Goal: Use online tool/utility: Use online tool/utility

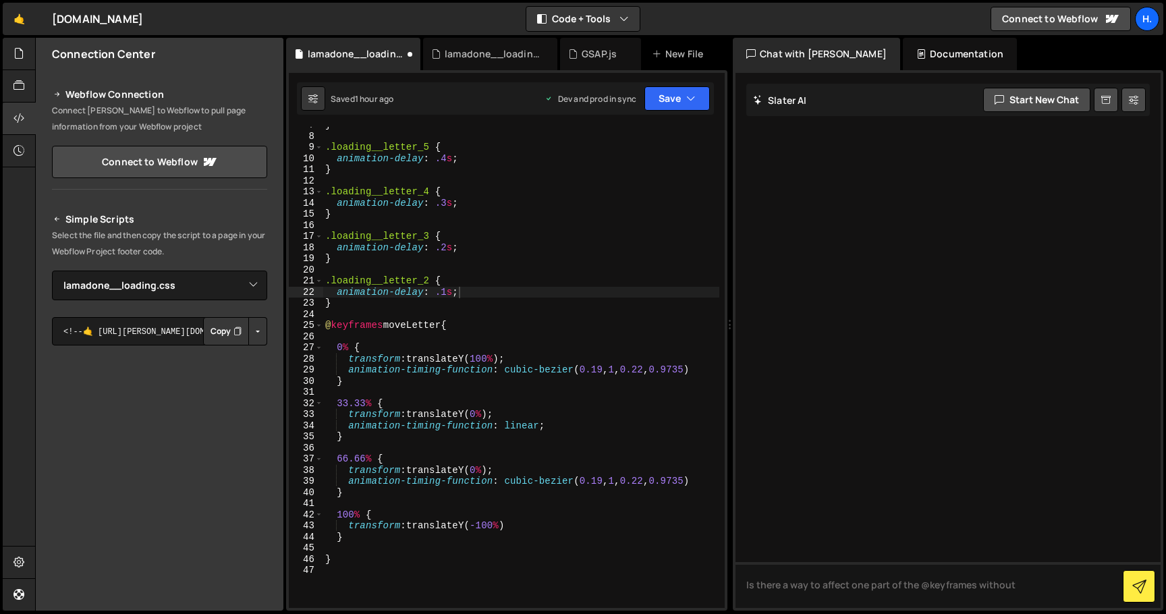
select select "44783"
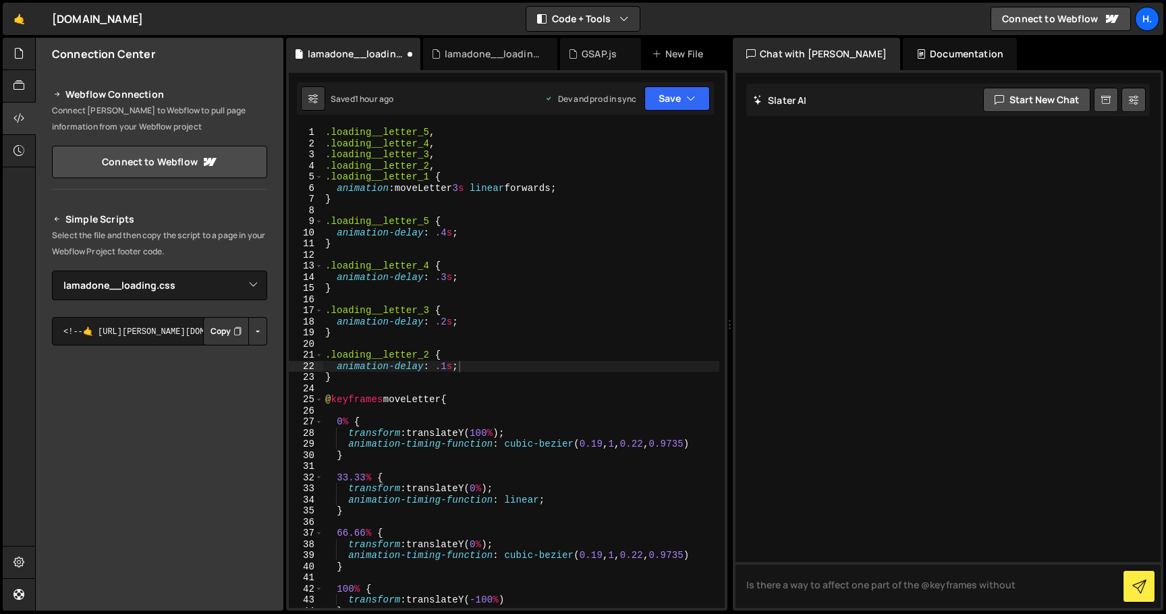
type textarea "@keyframes moveLetter {"
click at [532, 397] on div ".loading__letter_5 , .loading__letter_4 , .loading__letter_3 , .loading__letter…" at bounding box center [521, 378] width 397 height 503
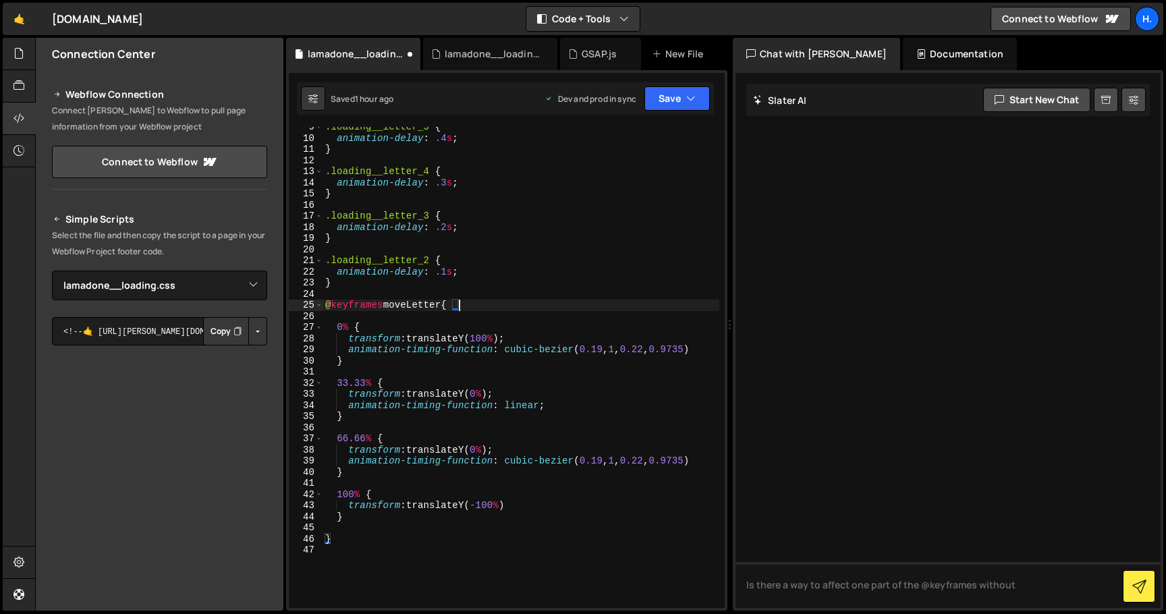
scroll to position [94, 0]
click at [397, 563] on div ".loading__letter_5 { animation-delay : .4 s ; } .loading__letter_4 { animation-…" at bounding box center [521, 372] width 397 height 503
click at [512, 395] on div ".loading__letter_5 { animation-delay : .4 s ; } .loading__letter_4 { animation-…" at bounding box center [521, 372] width 397 height 503
click at [516, 447] on div ".loading__letter_5 { animation-delay : .4 s ; } .loading__letter_4 { animation-…" at bounding box center [521, 372] width 397 height 503
click at [523, 391] on div ".loading__letter_5 { animation-delay : .4 s ; } .loading__letter_4 { animation-…" at bounding box center [521, 372] width 397 height 503
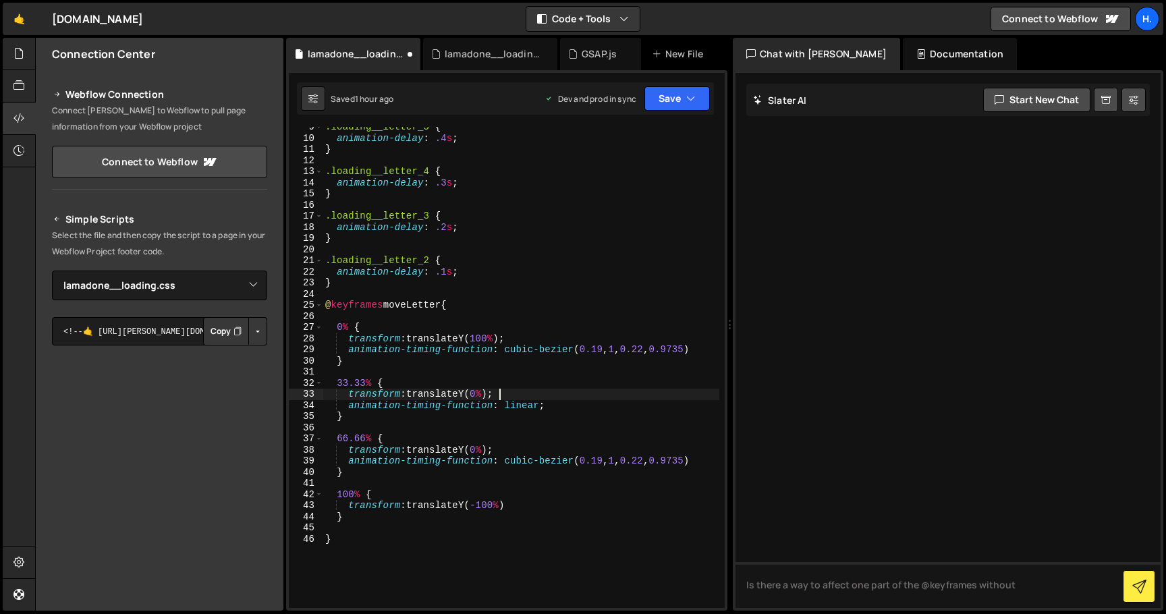
click at [547, 335] on div ".loading__letter_5 { animation-delay : .4 s ; } .loading__letter_4 { animation-…" at bounding box center [521, 372] width 397 height 503
click at [540, 495] on div ".loading__letter_5 { animation-delay : .4 s ; } .loading__letter_4 { animation-…" at bounding box center [521, 372] width 397 height 503
click at [537, 512] on div ".loading__letter_5 { animation-delay : .4 s ; } .loading__letter_4 { animation-…" at bounding box center [521, 372] width 397 height 503
click at [537, 508] on div ".loading__letter_5 { animation-delay : .4 s ; } .loading__letter_4 { animation-…" at bounding box center [521, 372] width 397 height 503
click at [714, 460] on div ".loading__letter_5 { animation-delay : .4 s ; } .loading__letter_4 { animation-…" at bounding box center [521, 372] width 397 height 503
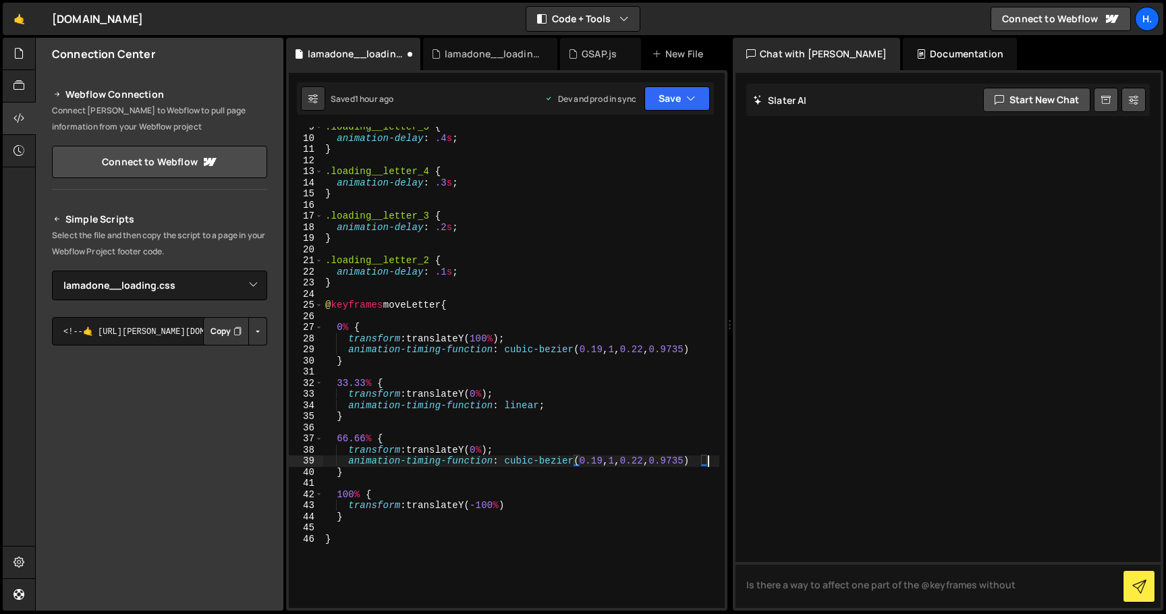
click at [678, 450] on div ".loading__letter_5 { animation-delay : .4 s ; } .loading__letter_4 { animation-…" at bounding box center [521, 372] width 397 height 503
click at [616, 410] on div ".loading__letter_5 { animation-delay : .4 s ; } .loading__letter_4 { animation-…" at bounding box center [521, 372] width 397 height 503
click at [624, 386] on div ".loading__letter_5 { animation-delay : .4 s ; } .loading__letter_4 { animation-…" at bounding box center [521, 372] width 397 height 503
click at [617, 394] on div ".loading__letter_5 { animation-delay : .4 s ; } .loading__letter_4 { animation-…" at bounding box center [521, 372] width 397 height 503
click at [612, 406] on div ".loading__letter_5 { animation-delay : .4 s ; } .loading__letter_4 { animation-…" at bounding box center [521, 372] width 397 height 503
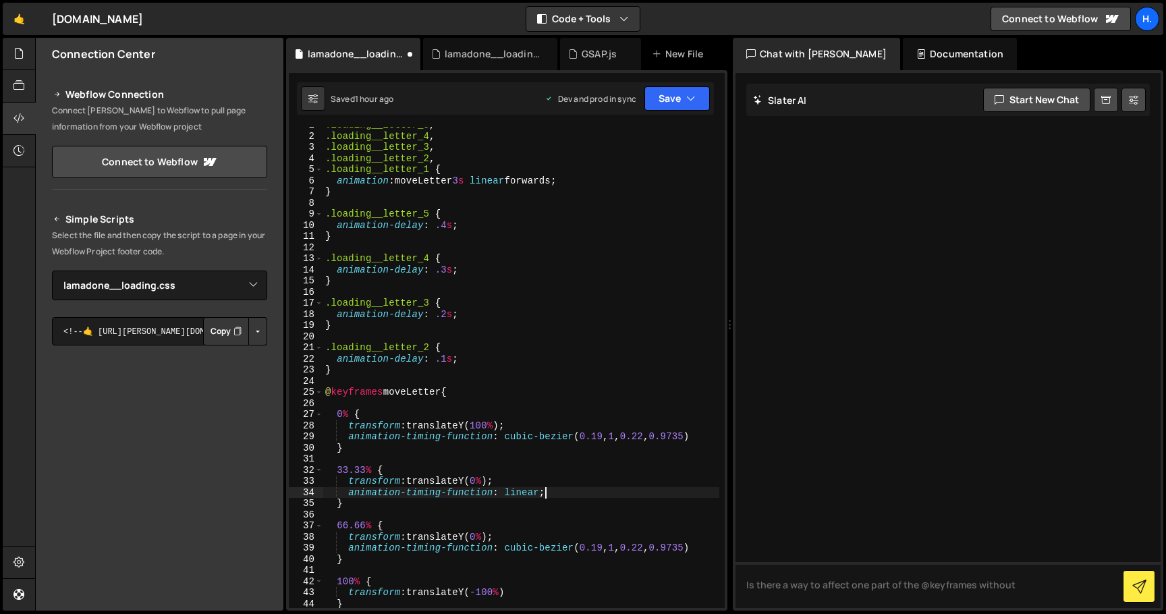
scroll to position [0, 0]
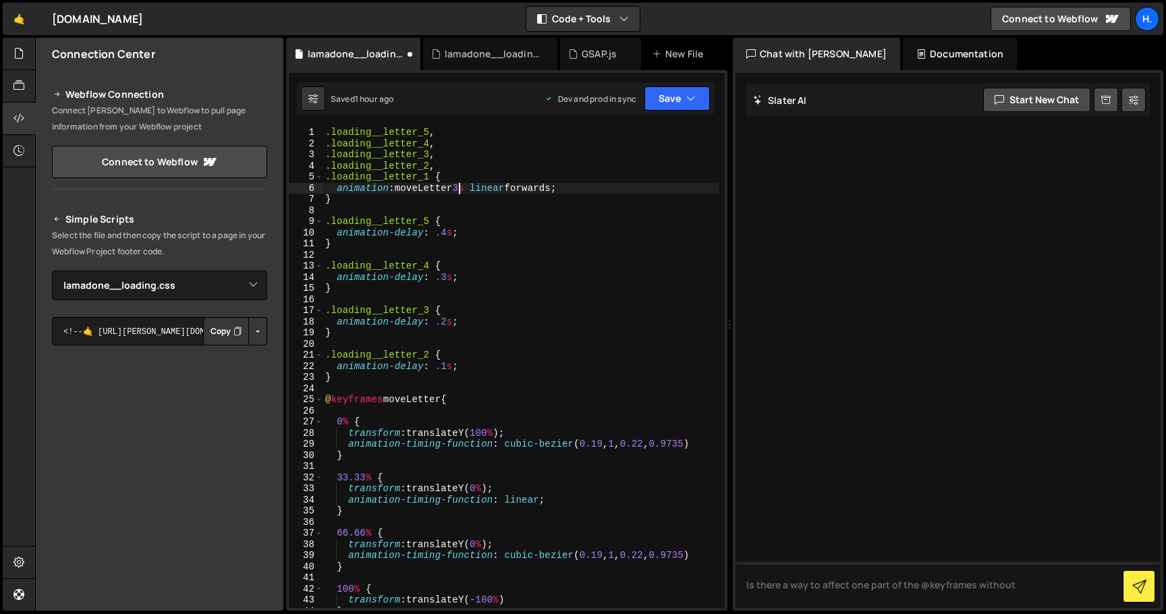
click at [459, 186] on div ".loading__letter_5 , .loading__letter_4 , .loading__letter_3 , .loading__letter…" at bounding box center [521, 378] width 397 height 503
click at [447, 400] on div ".loading__letter_5 , .loading__letter_4 , .loading__letter_3 , .loading__letter…" at bounding box center [521, 378] width 397 height 503
click at [522, 381] on div ".loading__letter_5 , .loading__letter_4 , .loading__letter_3 , .loading__letter…" at bounding box center [521, 378] width 397 height 503
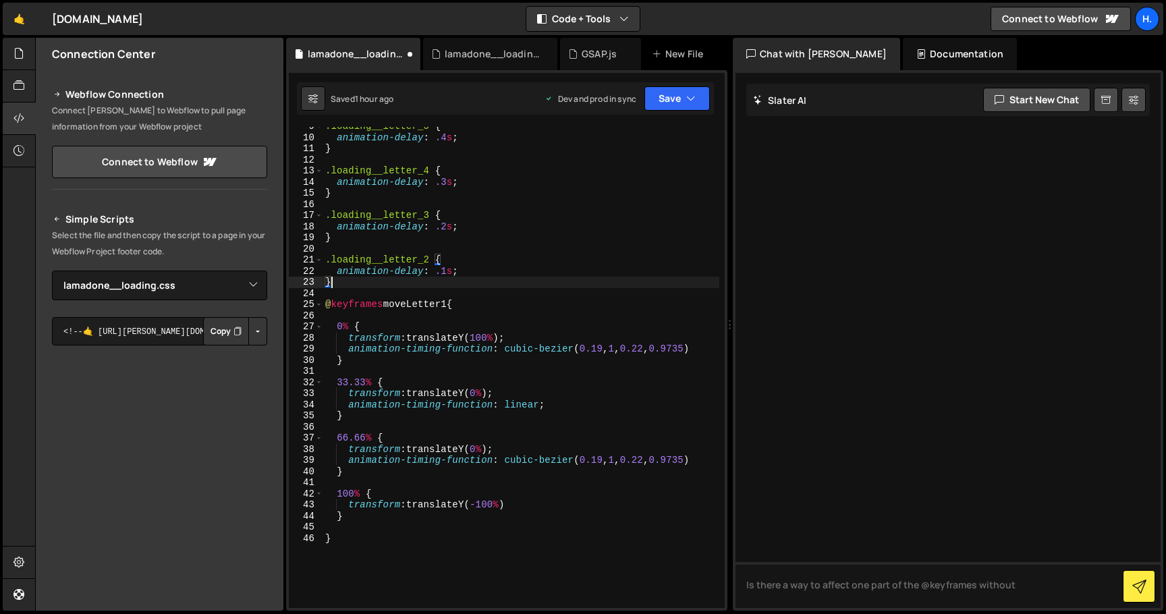
scroll to position [99, 0]
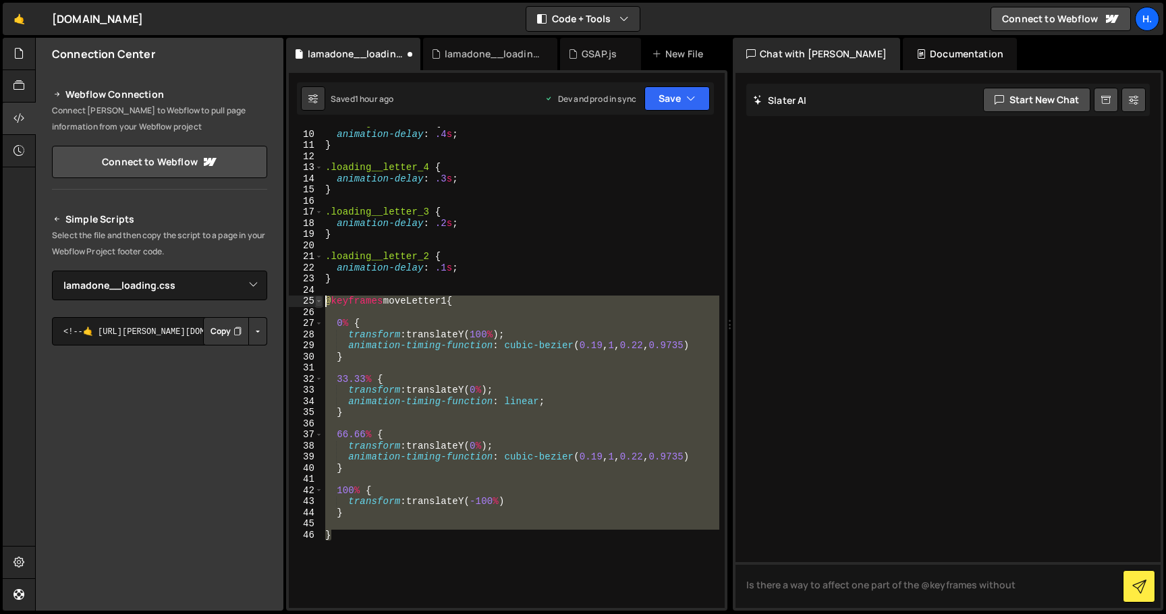
drag, startPoint x: 358, startPoint y: 541, endPoint x: 315, endPoint y: 300, distance: 245.3
click at [315, 300] on div "} 9 10 11 12 13 14 15 16 17 18 19 20 21 22 23 24 25 26 27 28 29 30 31 32 33 34 …" at bounding box center [507, 367] width 436 height 481
click at [360, 539] on div ".loading__letter_5 { animation-delay : .4 s ; } .loading__letter_4 { animation-…" at bounding box center [521, 367] width 397 height 481
type textarea "}"
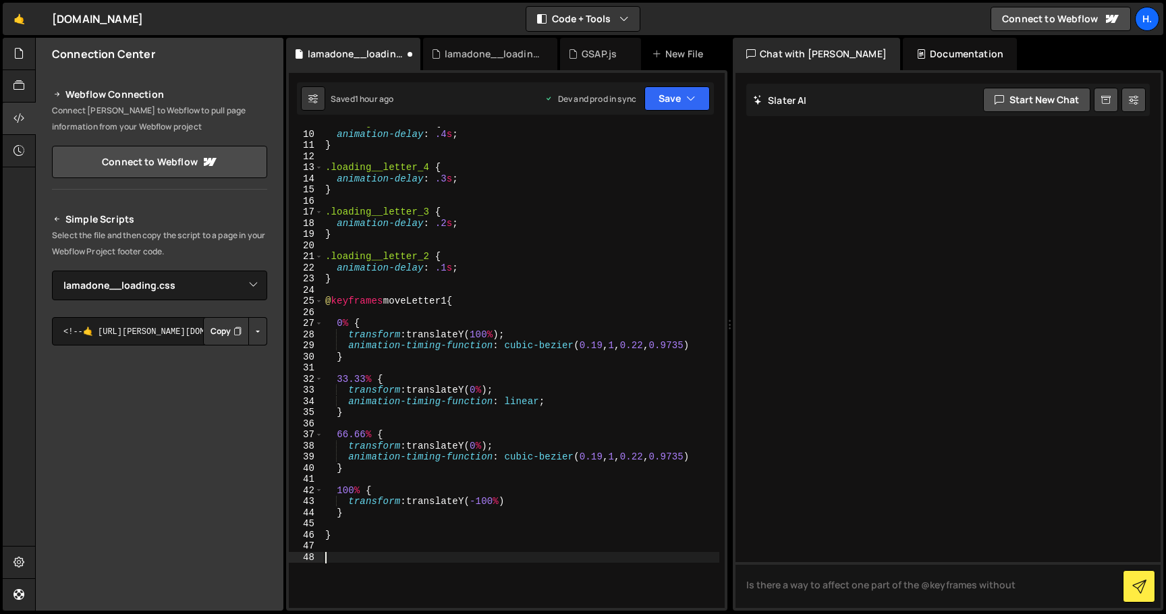
paste textarea "}"
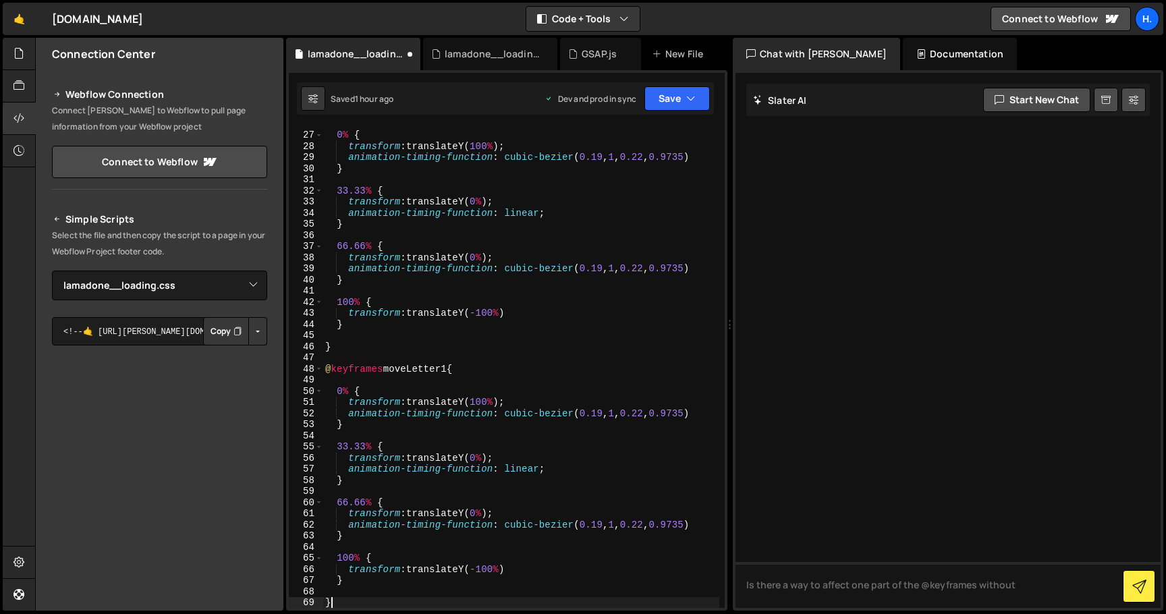
scroll to position [287, 0]
click at [452, 368] on div "0 % { transform : translateY( 100 % ) ; animation-timing-function : cubic-bezie…" at bounding box center [521, 369] width 397 height 503
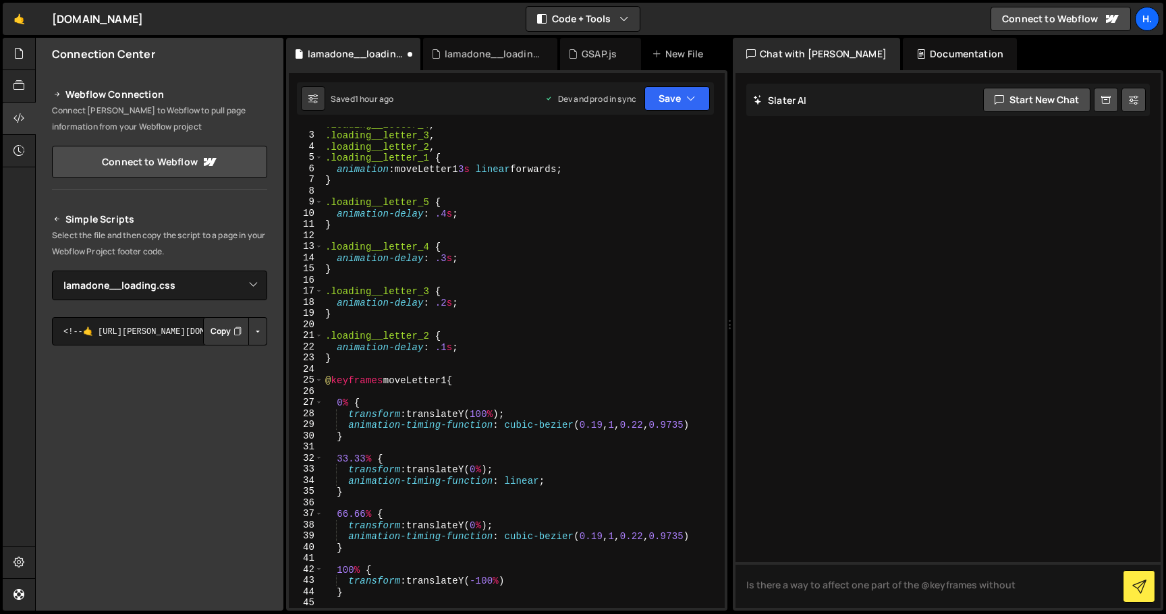
scroll to position [0, 0]
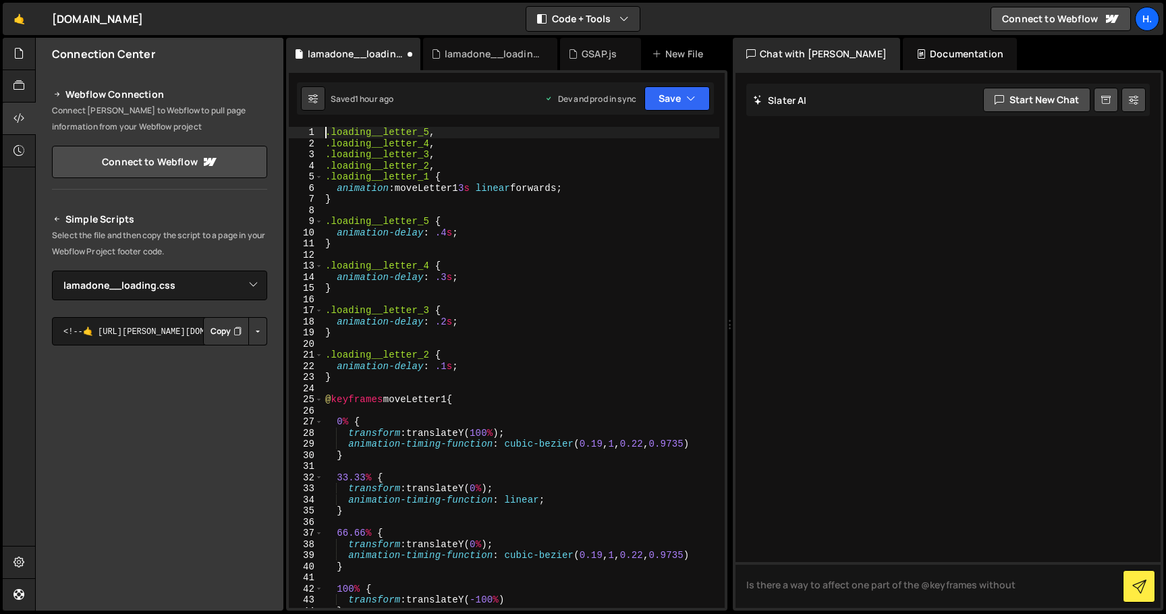
click at [325, 130] on div ".loading__letter_5 , .loading__letter_4 , .loading__letter_3 , .loading__letter…" at bounding box center [521, 378] width 397 height 503
type textarea ".loading__letter_5,"
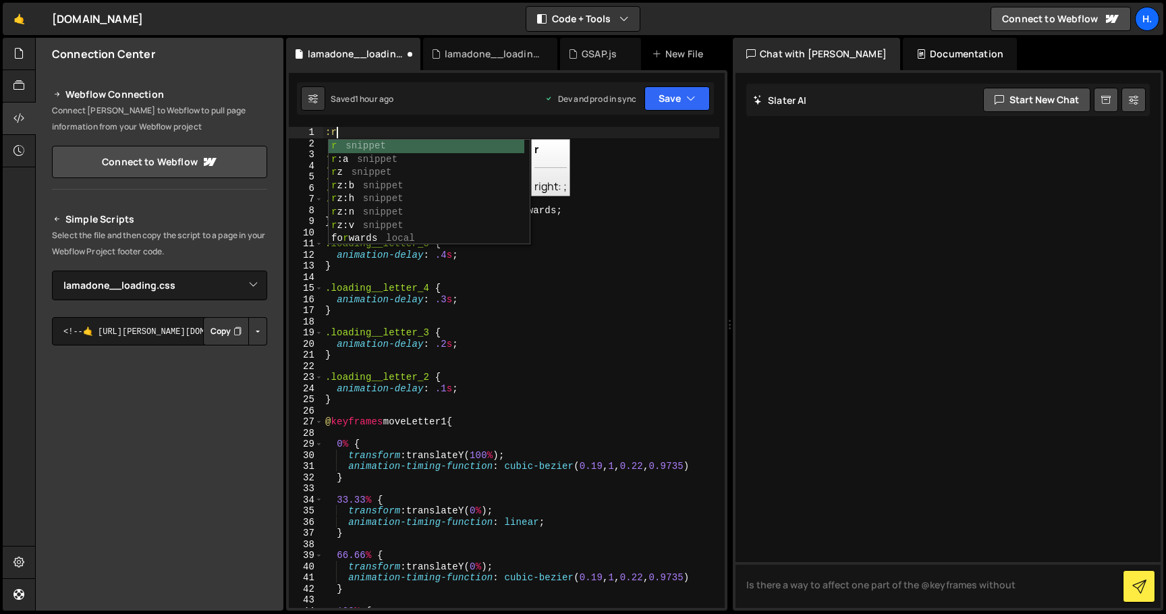
scroll to position [0, 0]
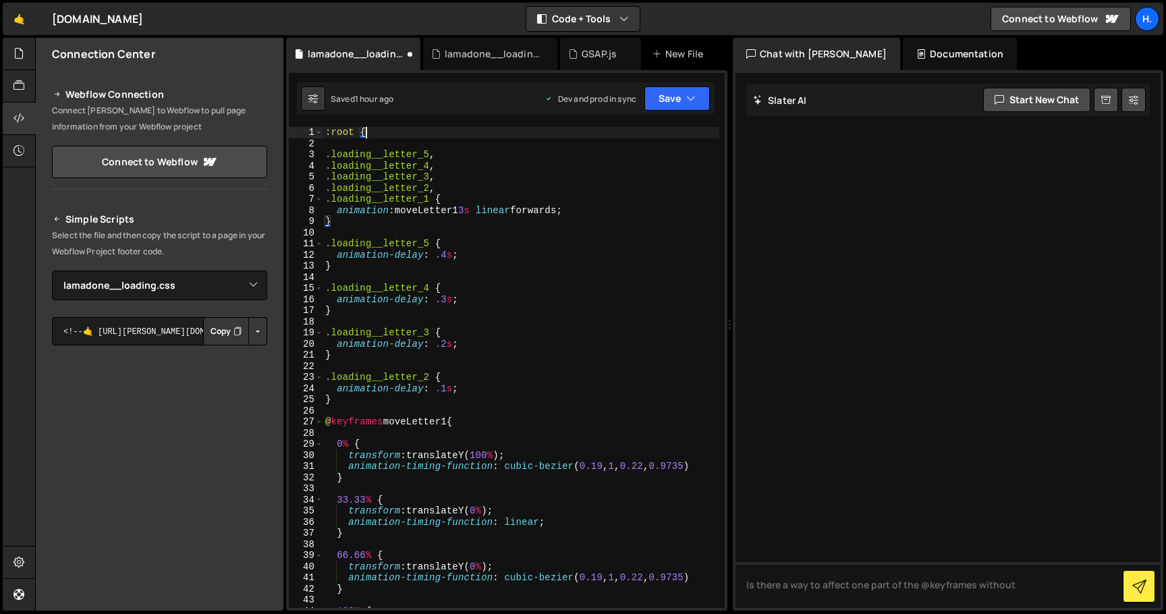
type textarea ":root {}"
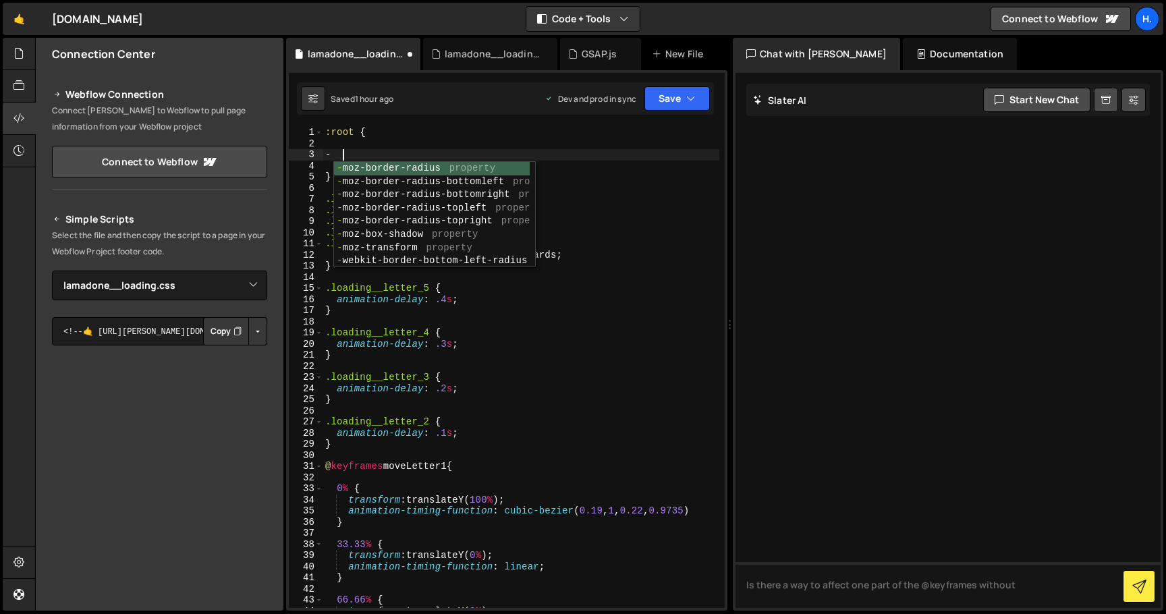
scroll to position [0, 1]
type textarea "-"
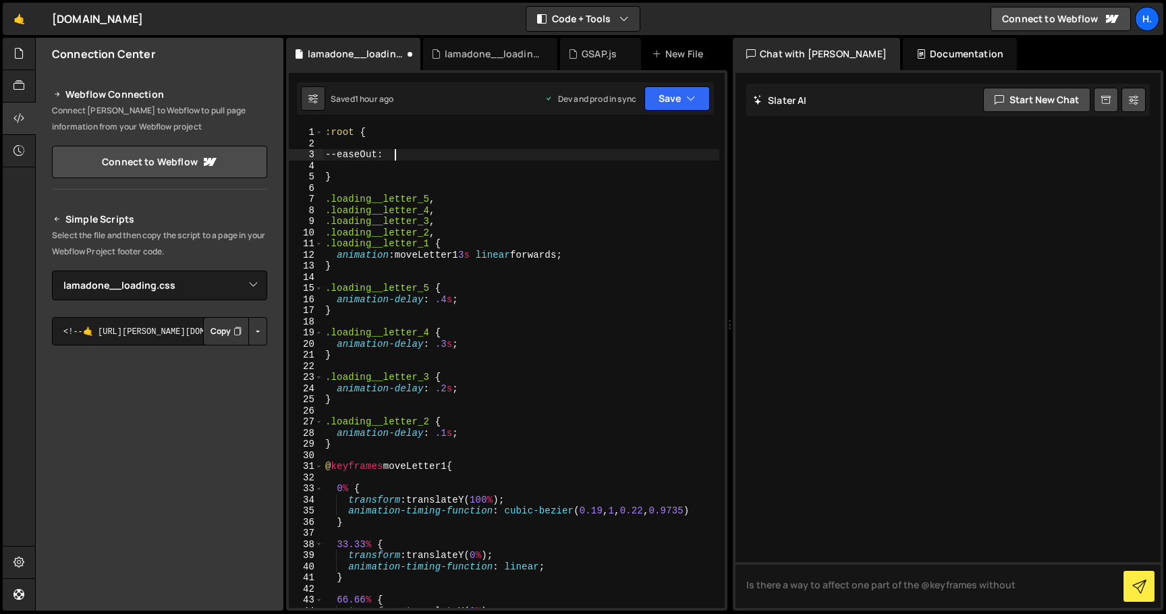
scroll to position [0, 4]
drag, startPoint x: 505, startPoint y: 512, endPoint x: 711, endPoint y: 511, distance: 205.8
click at [711, 511] on div ":root { --easeOut : } .loading__letter_5 , .loading__letter_4 , .loading__lette…" at bounding box center [521, 378] width 397 height 503
click at [414, 157] on div ":root { --easeOut : } .loading__letter_5 , .loading__letter_4 , .loading__lette…" at bounding box center [521, 378] width 397 height 503
paste textarea "cubic-bezier(0.19, 1, 0.22, 0.9735)"
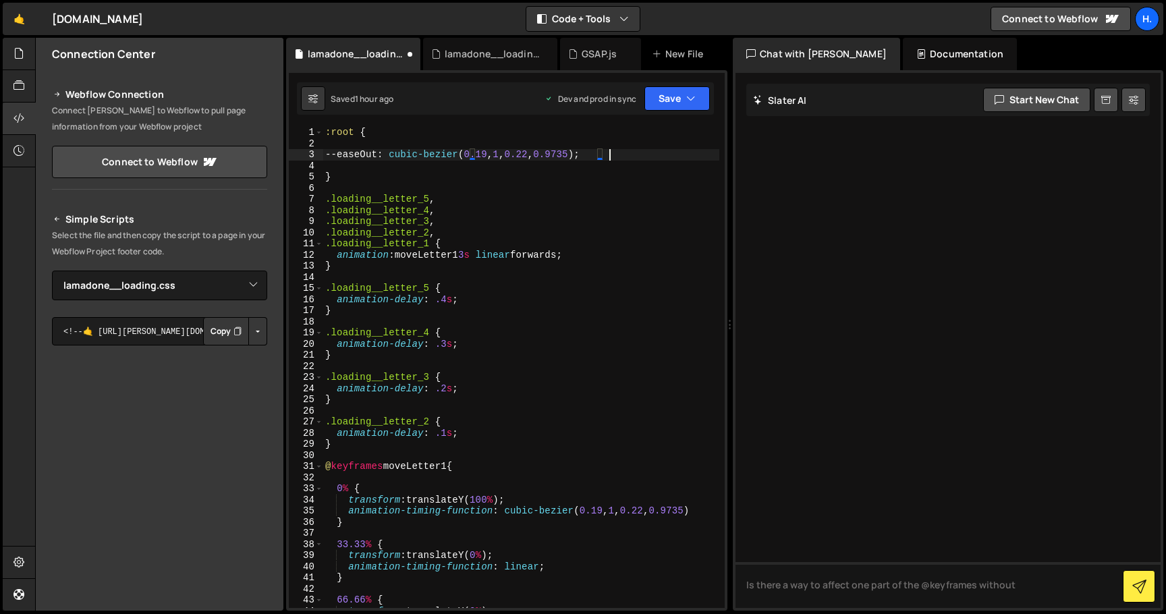
scroll to position [0, 19]
drag, startPoint x: 505, startPoint y: 509, endPoint x: 709, endPoint y: 509, distance: 203.8
click at [709, 509] on div ":root { --easeOut : cubic-bezier ( 0.19 , 1 , 0.22 , 0.9735 ) ; } .loading__let…" at bounding box center [521, 378] width 397 height 503
drag, startPoint x: 389, startPoint y: 153, endPoint x: 337, endPoint y: 153, distance: 52.0
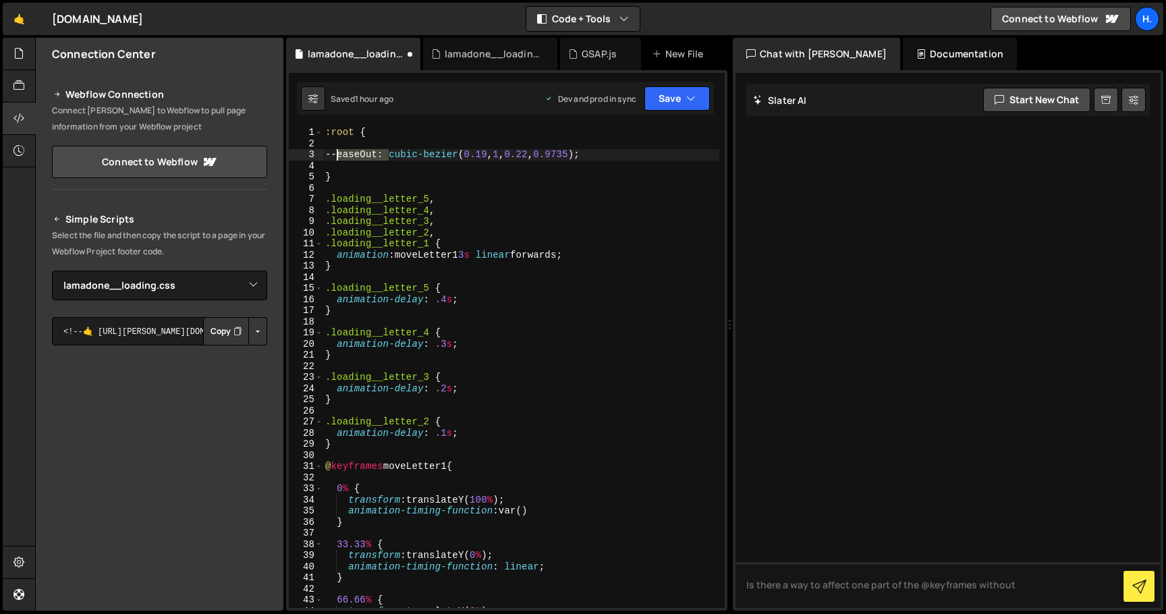
click at [337, 153] on div ":root { --easeOut : cubic-bezier ( 0.19 , 1 , 0.22 , 0.9735 ) ; } .loading__let…" at bounding box center [521, 378] width 397 height 503
click at [528, 512] on div ":root { --easeOut : cubic-bezier ( 0.19 , 1 , 0.22 , 0.9735 ) ; } .loading__let…" at bounding box center [521, 378] width 397 height 503
paste textarea "--easeOut"
drag, startPoint x: 505, startPoint y: 507, endPoint x: 591, endPoint y: 507, distance: 86.4
click at [591, 507] on div ":root { --easeOut : cubic-bezier ( 0.19 , 1 , 0.22 , 0.9735 ) ; } .loading__let…" at bounding box center [521, 378] width 397 height 503
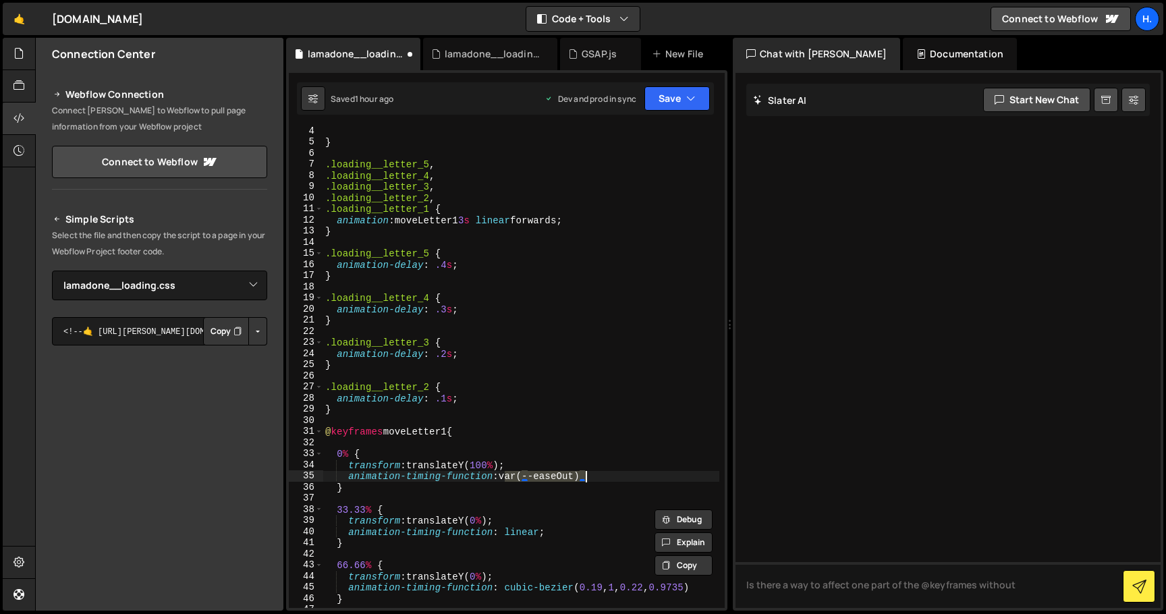
scroll to position [78, 0]
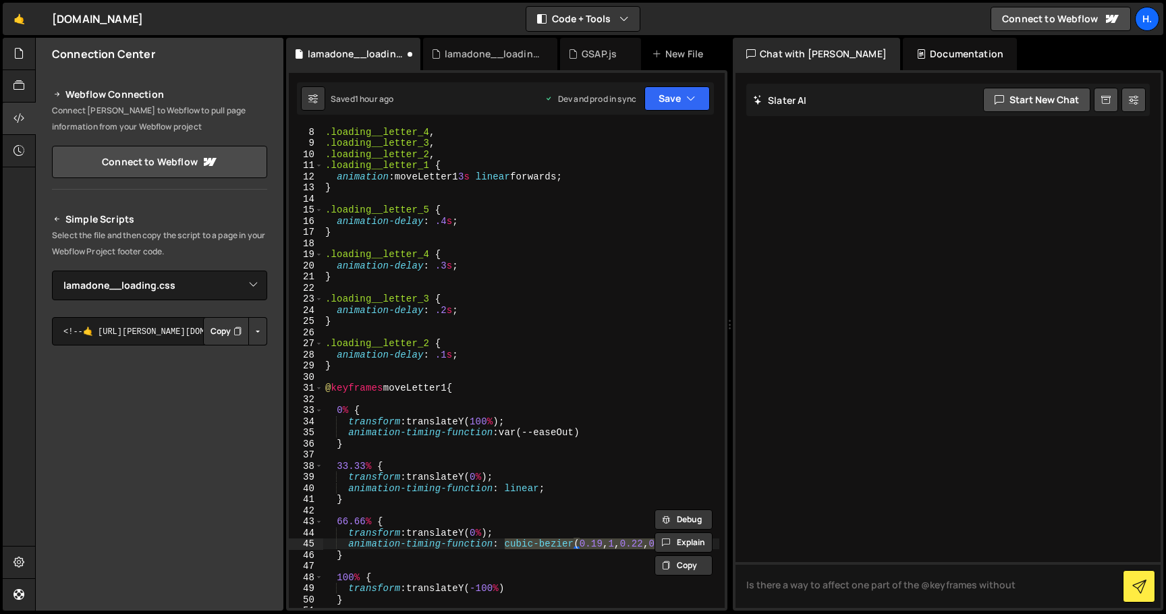
drag, startPoint x: 504, startPoint y: 544, endPoint x: 732, endPoint y: 546, distance: 228.1
click at [732, 546] on div "Files New File Create your first file Get started by starting a Javascript or C…" at bounding box center [600, 325] width 1131 height 574
paste textarea "var(--easeOut"
click at [609, 425] on div ".loading__letter_4 , .loading__letter_3 , .loading__letter_2 , .loading__letter…" at bounding box center [521, 377] width 397 height 503
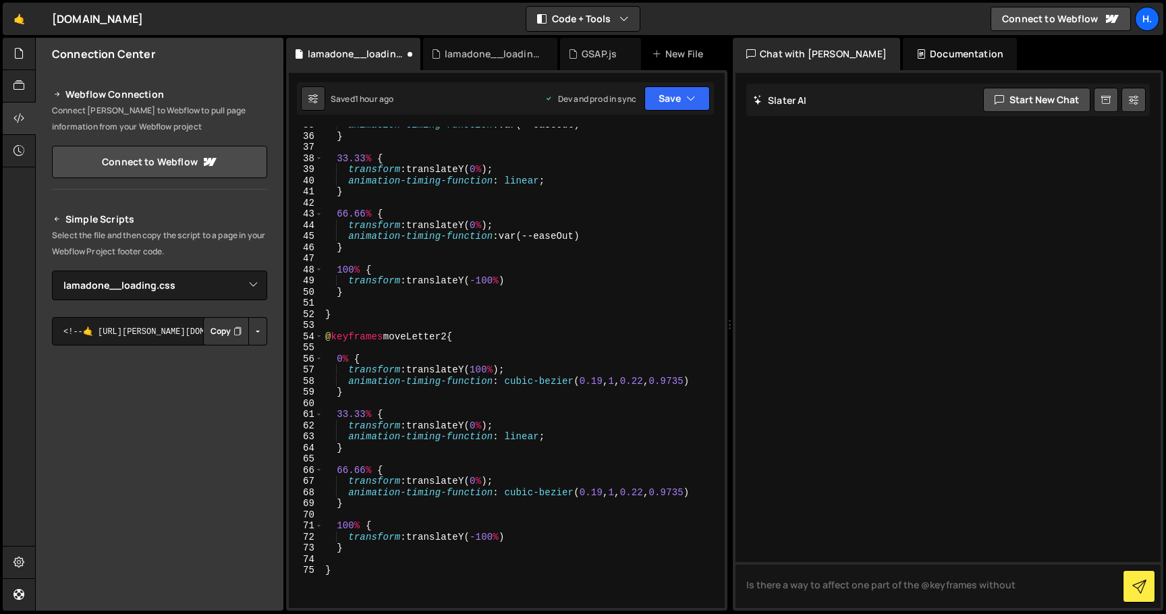
scroll to position [393, 0]
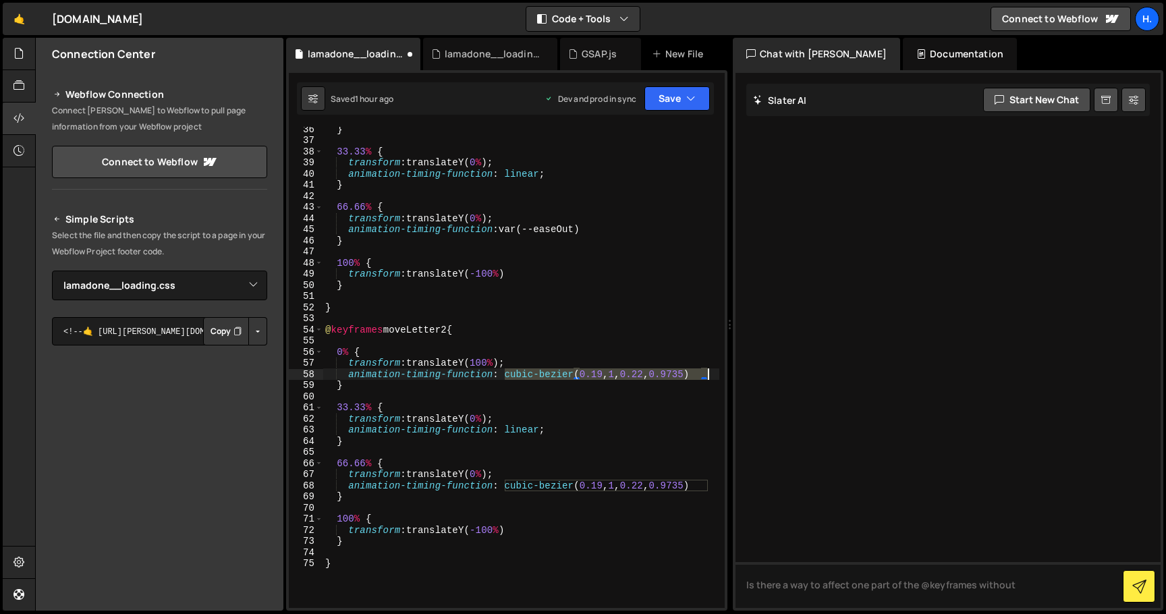
drag, startPoint x: 506, startPoint y: 377, endPoint x: 710, endPoint y: 376, distance: 203.8
click at [710, 376] on div "} 33.33 % { transform : translateY( 0 % ) ; animation-timing-function : linear …" at bounding box center [521, 374] width 397 height 503
paste textarea "var(--easeOut"
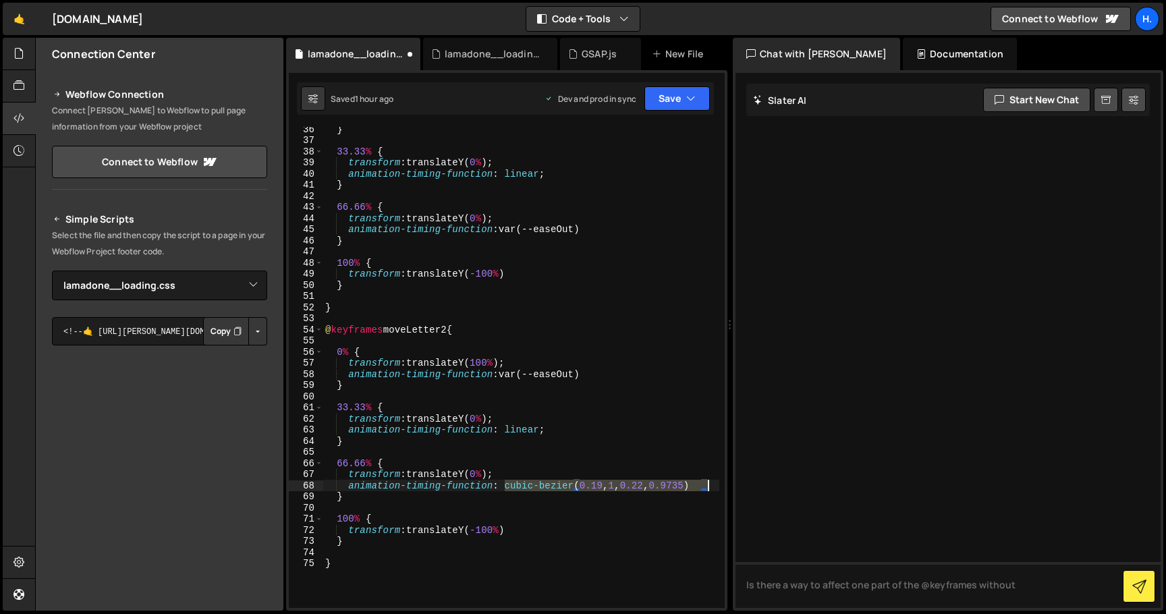
drag, startPoint x: 505, startPoint y: 485, endPoint x: 707, endPoint y: 487, distance: 202.4
click at [707, 487] on div "} 33.33 % { transform : translateY( 0 % ) ; animation-timing-function : linear …" at bounding box center [521, 374] width 397 height 503
paste textarea "var(--easeOut"
click at [524, 530] on div "} 33.33 % { transform : translateY( 0 % ) ; animation-timing-function : linear …" at bounding box center [521, 374] width 397 height 503
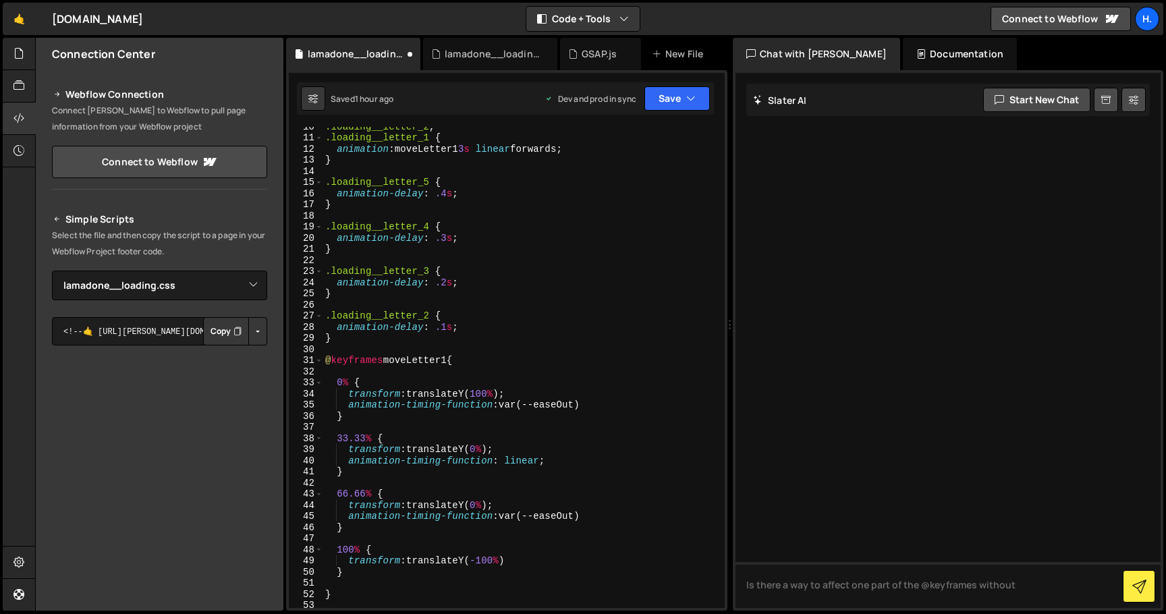
scroll to position [0, 0]
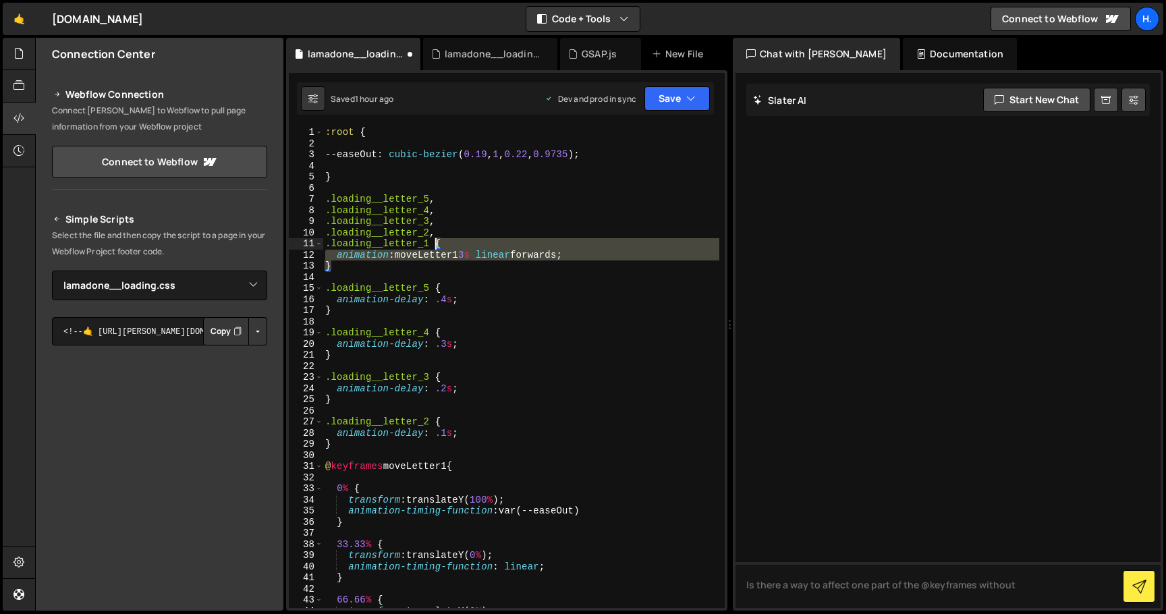
drag, startPoint x: 430, startPoint y: 263, endPoint x: 438, endPoint y: 246, distance: 19.3
click at [438, 246] on div ":root { --easeOut : cubic-bezier ( 0.19 , 1 , 0.22 , 0.9735 ) ; } .loading__let…" at bounding box center [521, 378] width 397 height 503
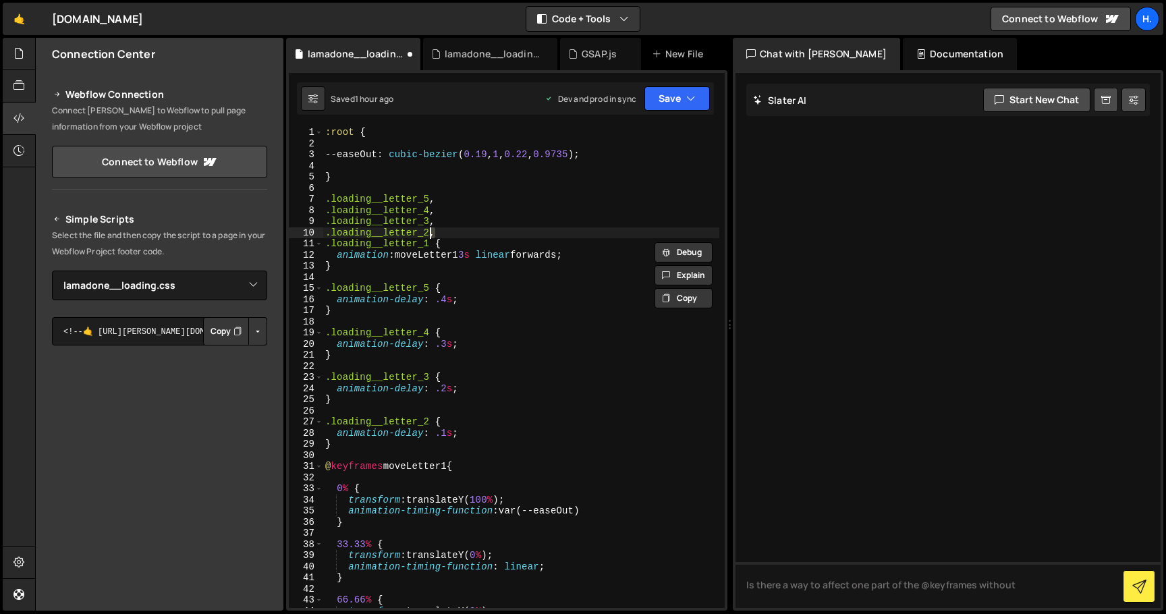
click at [431, 235] on div ":root { --easeOut : cubic-bezier ( 0.19 , 1 , 0.22 , 0.9735 ) ; } .loading__let…" at bounding box center [521, 378] width 397 height 503
paste textarea "}"
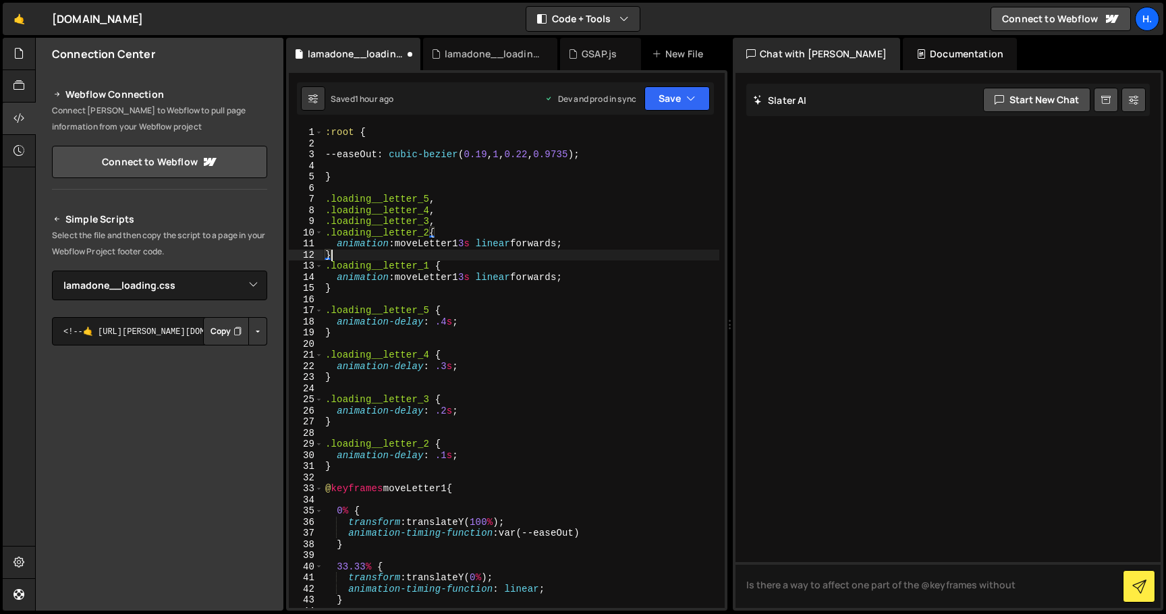
click at [464, 244] on div ":root { --easeOut : cubic-bezier ( 0.19 , 1 , 0.22 , 0.9735 ) ; } .loading__let…" at bounding box center [521, 378] width 397 height 503
click at [431, 235] on div ":root { --easeOut : cubic-bezier ( 0.19 , 1 , 0.22 , 0.9735 ) ; } .loading__let…" at bounding box center [521, 378] width 397 height 503
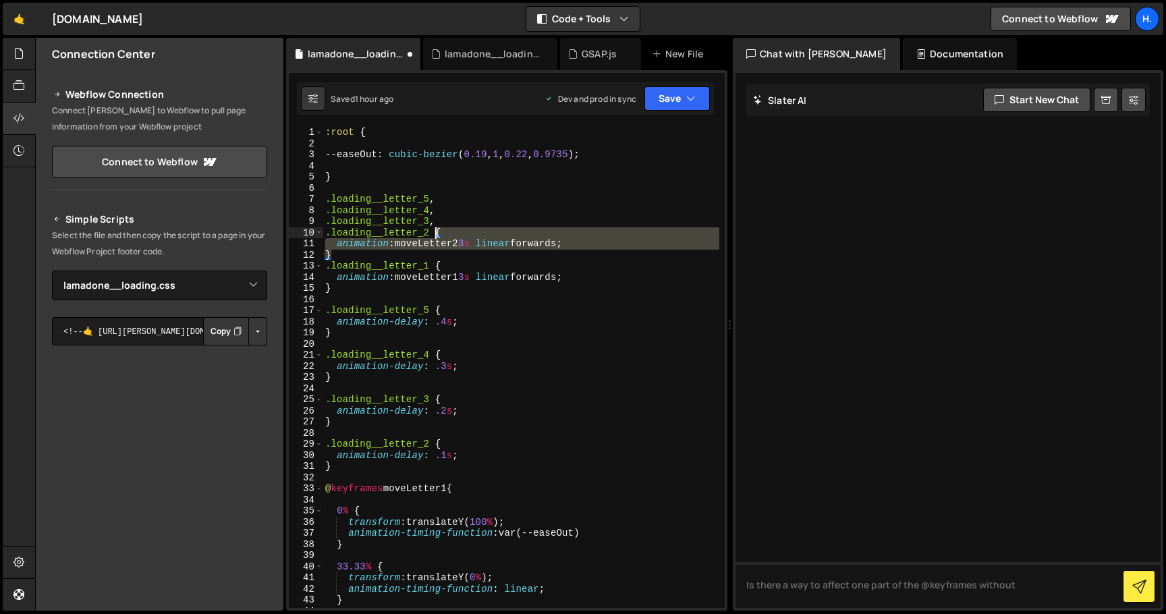
drag, startPoint x: 441, startPoint y: 252, endPoint x: 435, endPoint y: 234, distance: 18.6
click at [435, 234] on div ":root { --easeOut : cubic-bezier ( 0.19 , 1 , 0.22 , 0.9735 ) ; } .loading__let…" at bounding box center [521, 378] width 397 height 503
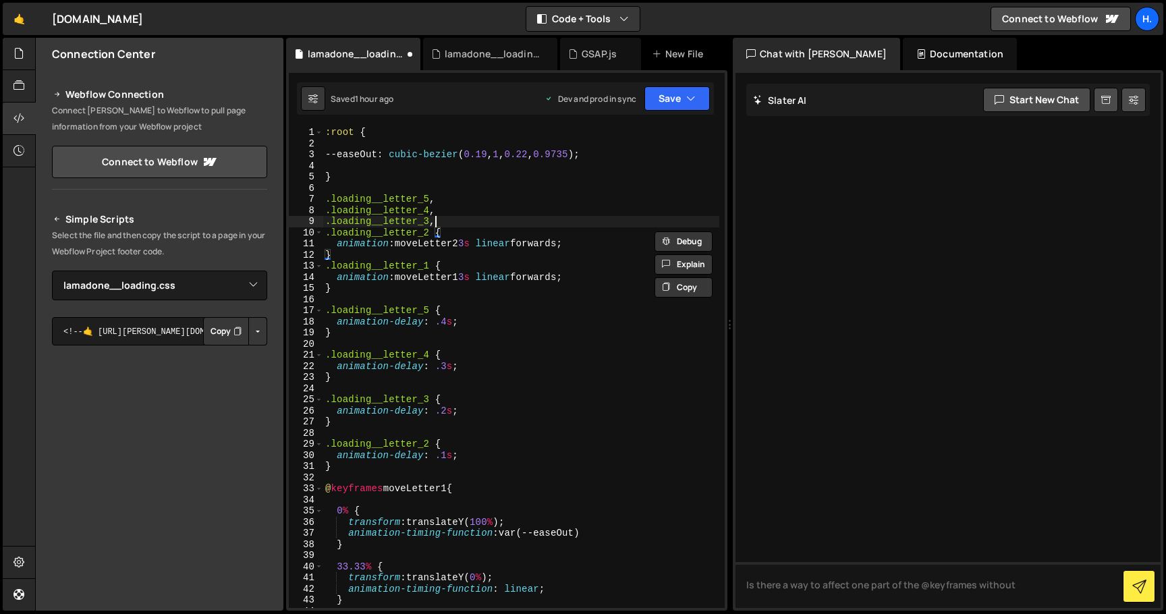
click at [439, 219] on div ":root { --easeOut : cubic-bezier ( 0.19 , 1 , 0.22 , 0.9735 ) ; } .loading__let…" at bounding box center [521, 378] width 397 height 503
paste textarea "}"
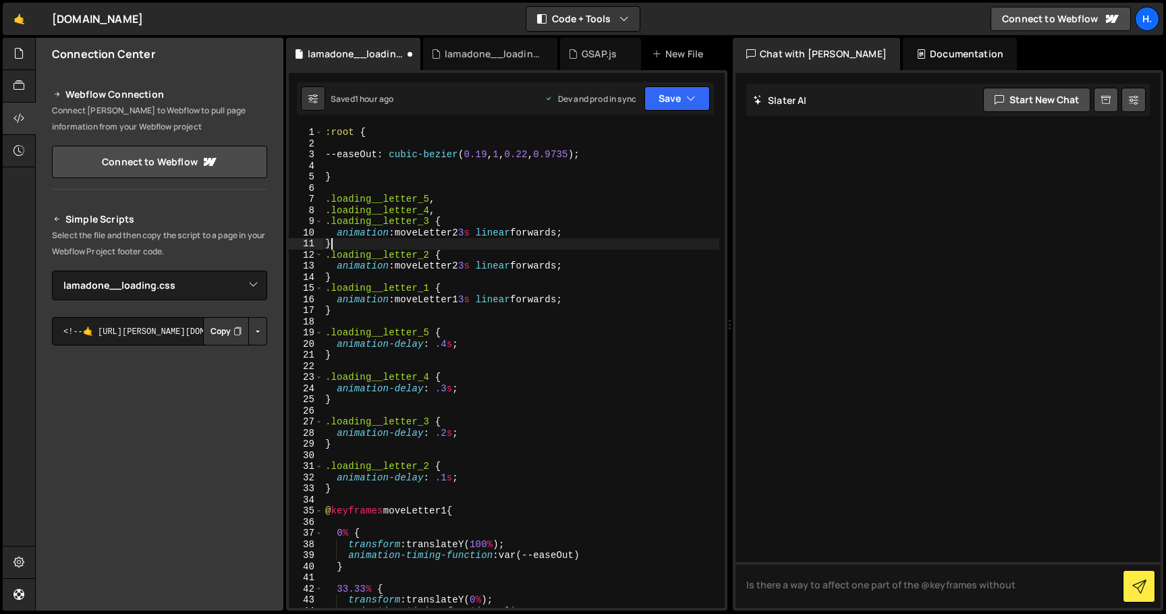
scroll to position [0, 0]
click at [437, 213] on div ":root { --easeOut : cubic-bezier ( 0.19 , 1 , 0.22 , 0.9735 ) ; } .loading__let…" at bounding box center [521, 378] width 397 height 503
paste textarea "}"
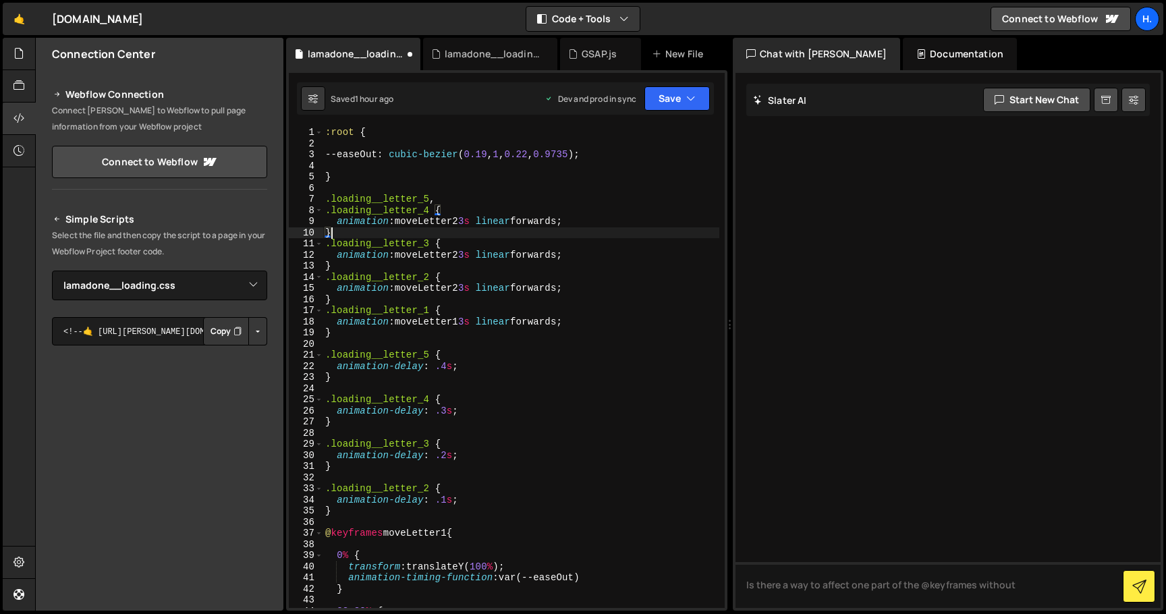
scroll to position [0, 0]
click at [438, 199] on div ":root { --easeOut : cubic-bezier ( 0.19 , 1 , 0.22 , 0.9735 ) ; } .loading__let…" at bounding box center [521, 378] width 397 height 503
paste textarea "}"
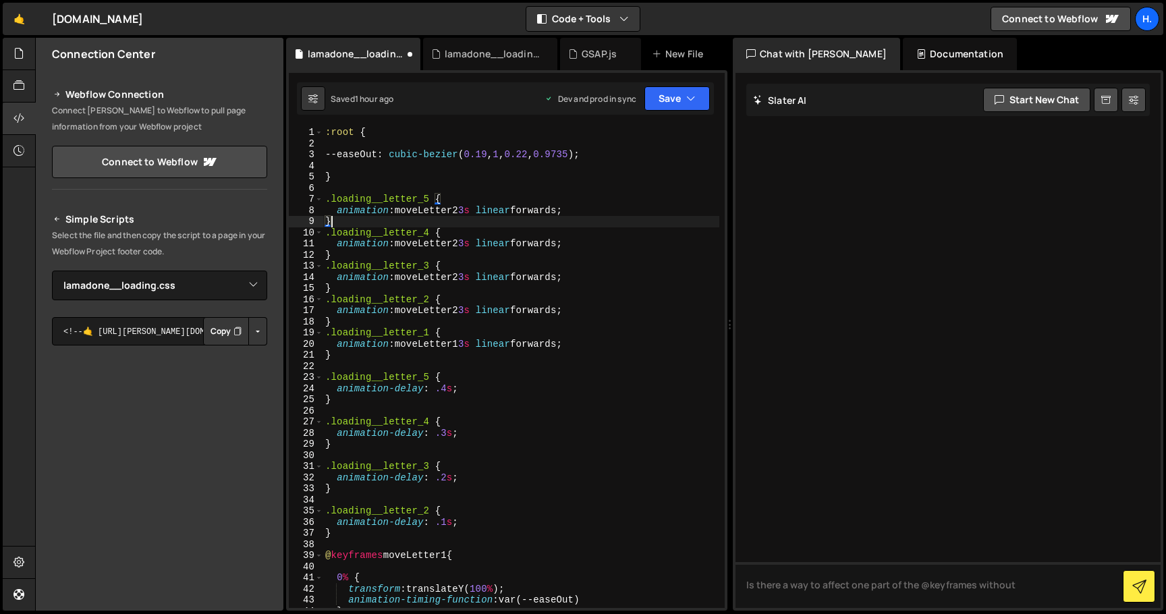
click at [464, 276] on div ":root { --easeOut : cubic-bezier ( 0.19 , 1 , 0.22 , 0.9735 ) ; } .loading__let…" at bounding box center [521, 378] width 397 height 503
click at [464, 240] on div ":root { --easeOut : cubic-bezier ( 0.19 , 1 , 0.22 , 0.9735 ) ; } .loading__let…" at bounding box center [521, 378] width 397 height 503
click at [463, 210] on div ":root { --easeOut : cubic-bezier ( 0.19 , 1 , 0.22 , 0.9735 ) ; } .loading__let…" at bounding box center [521, 378] width 397 height 503
click at [588, 345] on div ":root { --easeOut : cubic-bezier ( 0.19 , 1 , 0.22 , 0.9735 ) ; } .loading__let…" at bounding box center [521, 378] width 397 height 503
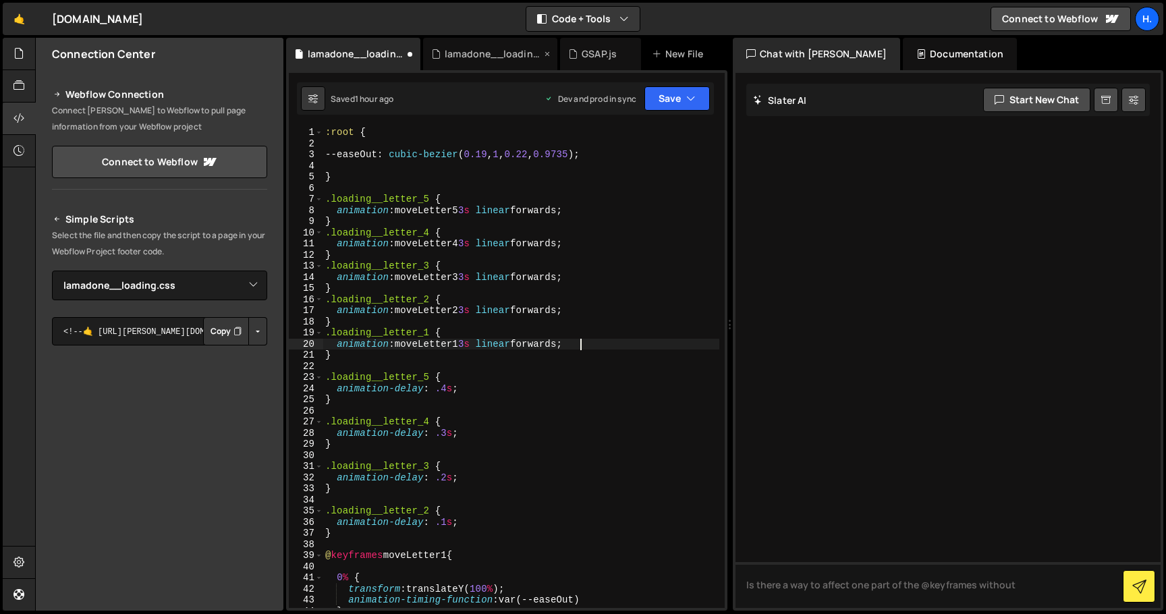
type textarea "animation: moveLetter1 3s linear forwards;"
click at [481, 59] on div "lamadone__loading.js" at bounding box center [493, 53] width 96 height 13
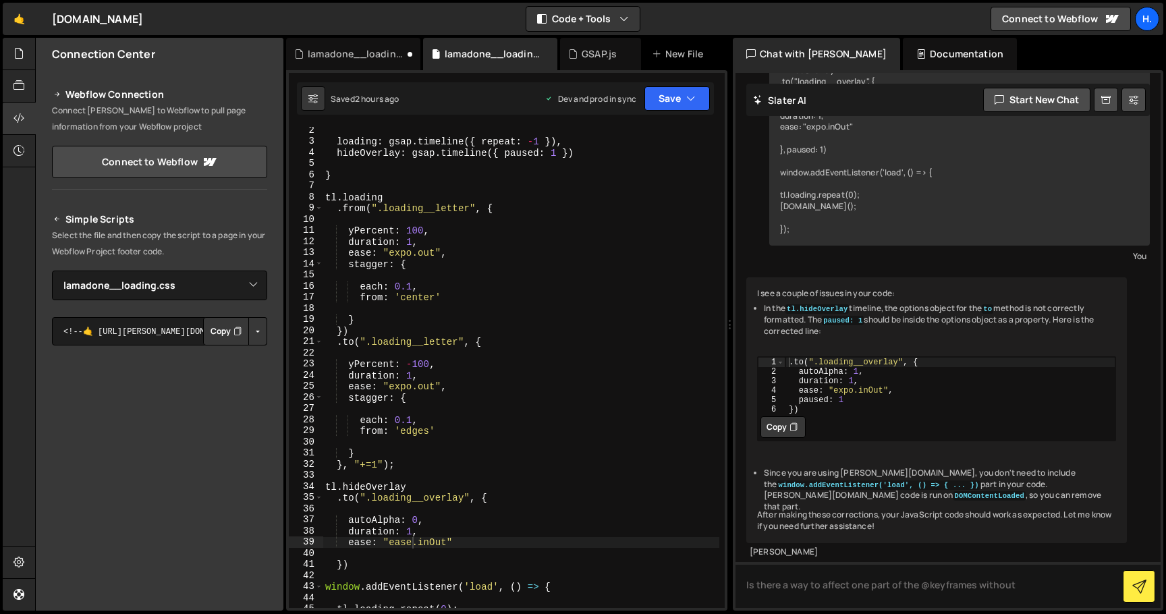
scroll to position [0, 0]
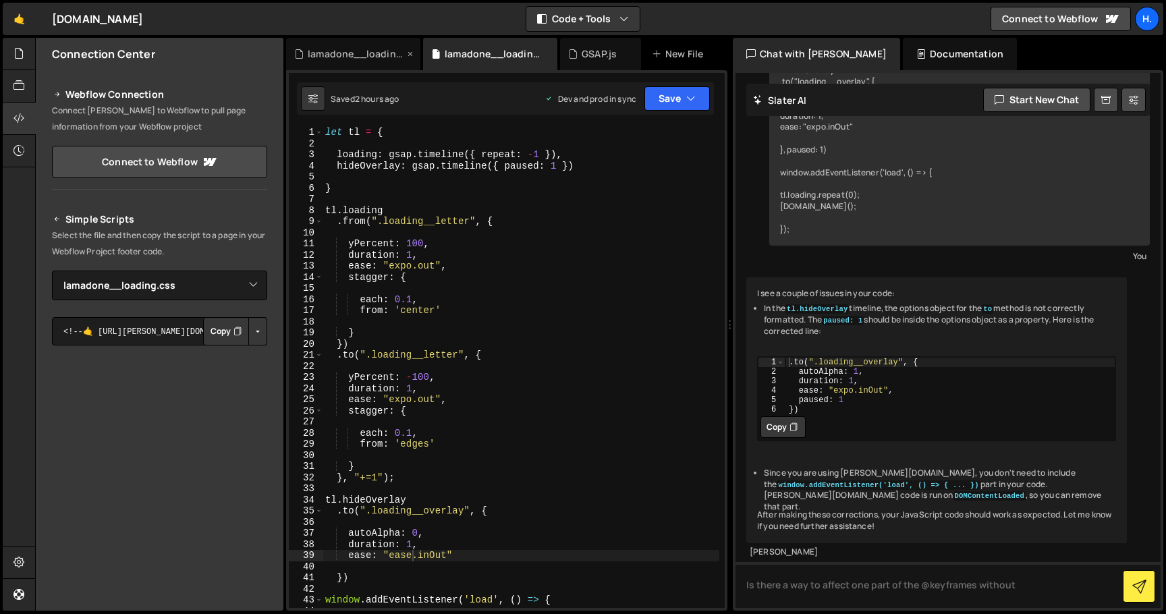
click at [364, 59] on div "lamadone__loading.css" at bounding box center [356, 53] width 96 height 13
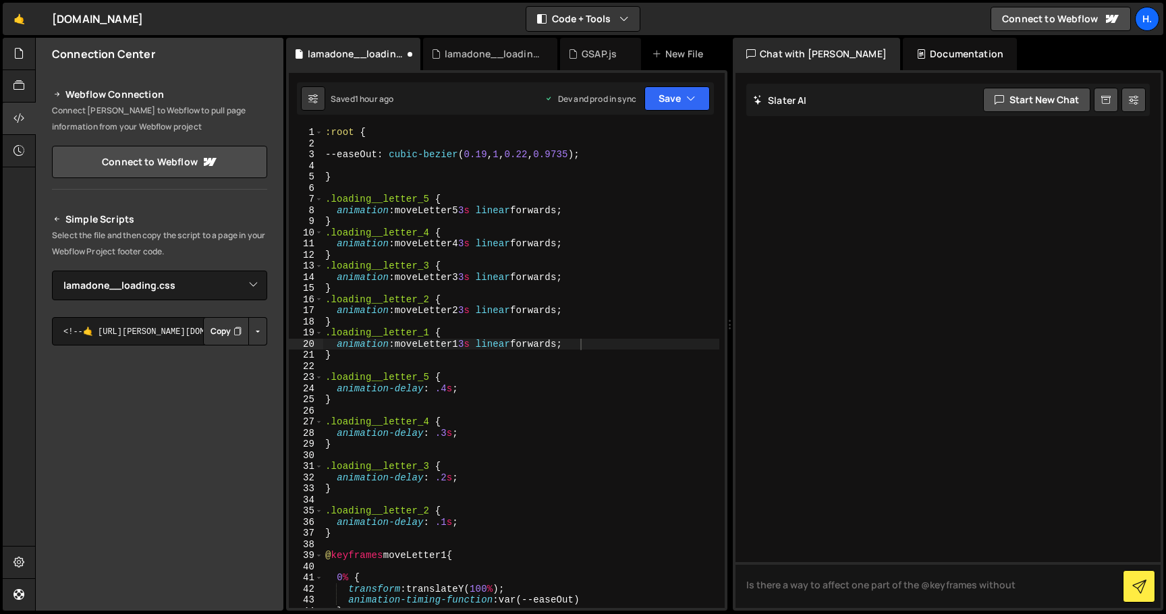
click at [378, 162] on div ":root { --easeOut : cubic-bezier ( 0.19 , 1 , 0.22 , 0.9735 ) ; } .loading__let…" at bounding box center [521, 378] width 397 height 503
drag, startPoint x: 619, startPoint y: 164, endPoint x: 619, endPoint y: 154, distance: 10.1
click at [619, 154] on div ":root { --easeOut : cubic-bezier ( 0.19 , 1 , 0.22 , 0.9735 ) ; --time } .loadi…" at bounding box center [521, 378] width 397 height 503
type textarea "--easeOut: cubic-bezier(0.19, 1, 0.22, 0.9735);"
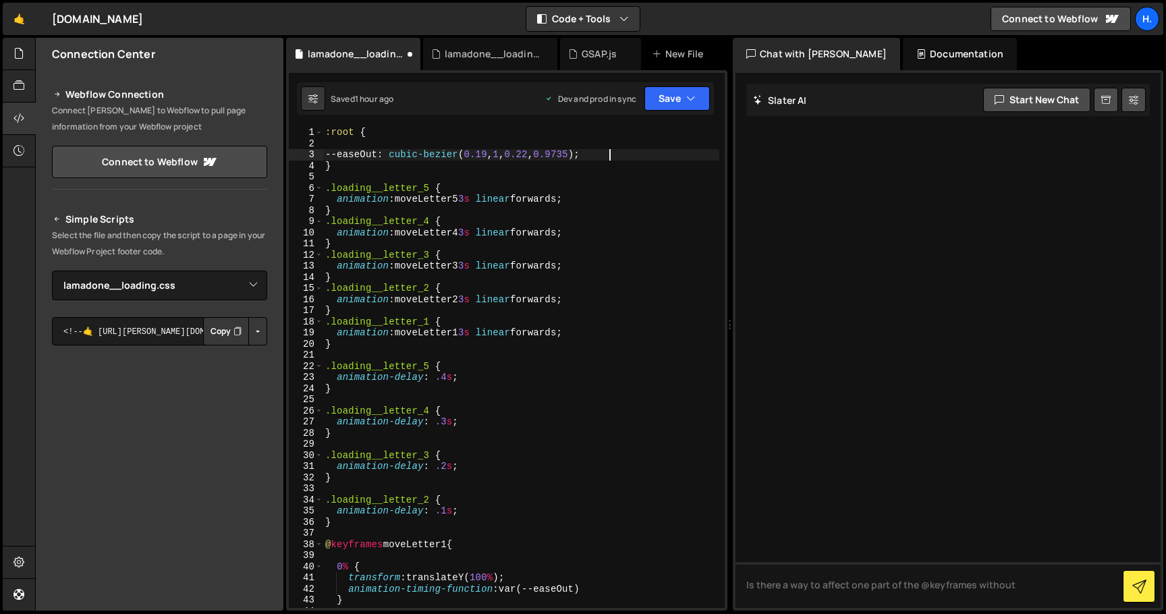
click at [608, 173] on div ":root { --easeOut : cubic-bezier ( 0.19 , 1 , 0.22 , 0.9735 ) ; } .loading__let…" at bounding box center [521, 378] width 397 height 503
click at [615, 141] on div ":root { --easeOut : cubic-bezier ( 0.19 , 1 , 0.22 , 0.9735 ) ; } .loading__let…" at bounding box center [521, 378] width 397 height 503
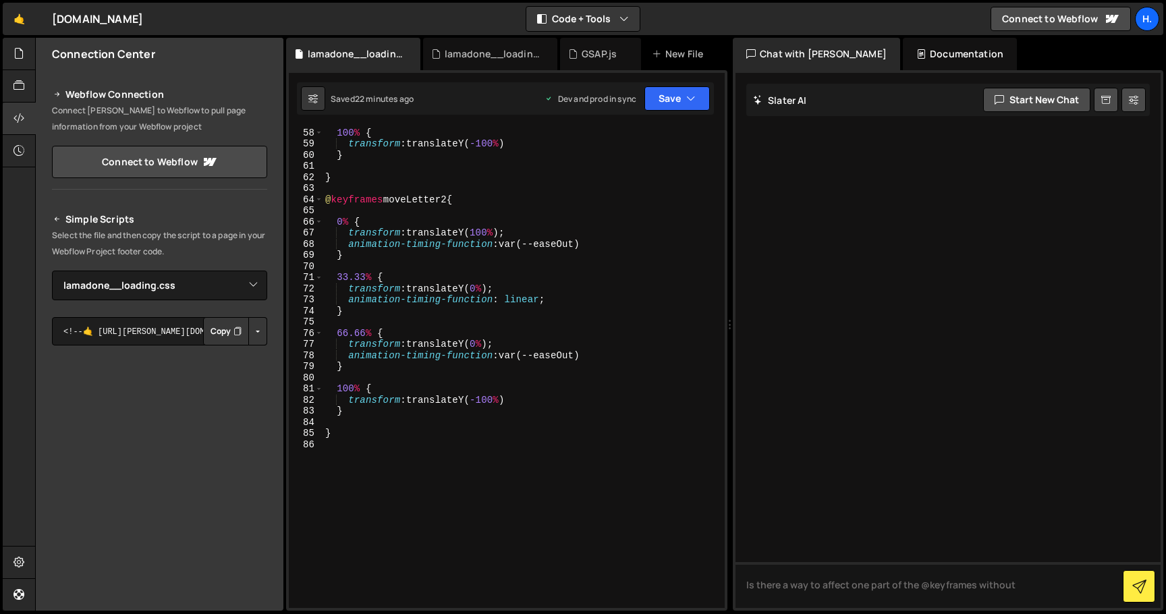
scroll to position [622, 0]
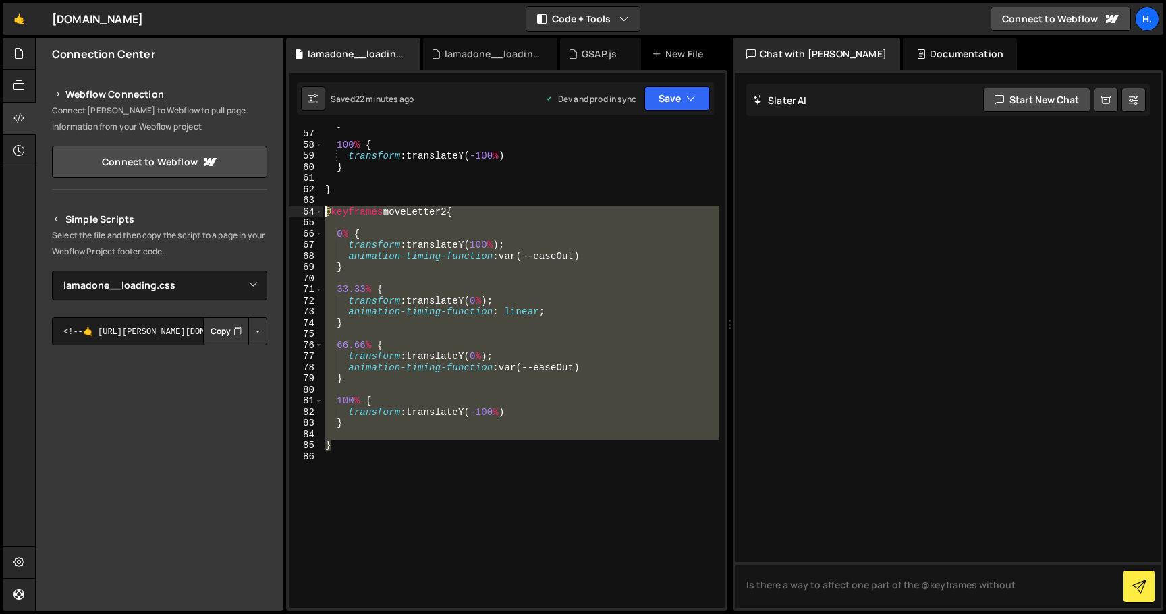
drag, startPoint x: 344, startPoint y: 449, endPoint x: 300, endPoint y: 208, distance: 245.5
click at [300, 208] on div ":root { 56 57 58 59 60 61 62 63 64 65 66 67 68 69 70 71 72 73 74 75 76 77 78 79…" at bounding box center [507, 367] width 436 height 481
type textarea "@keyframes moveLetter2 {"
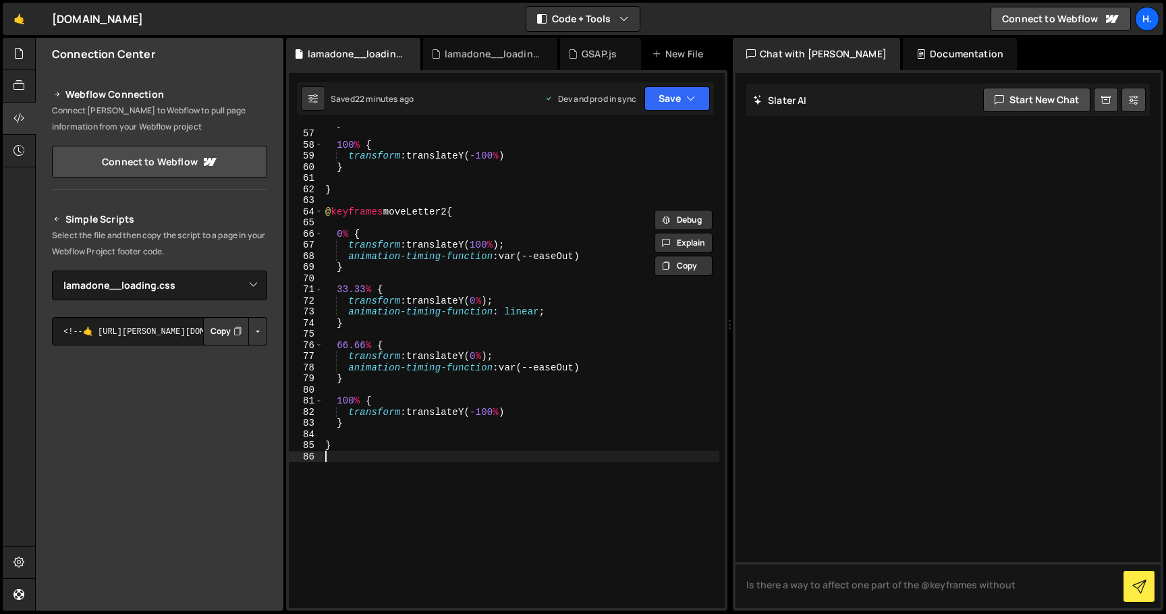
click at [372, 458] on div "} 100 % { transform : translateY( -100 % ) } } @ keyframes moveLetter2 { 0 % { …" at bounding box center [521, 368] width 397 height 503
paste textarea "}"
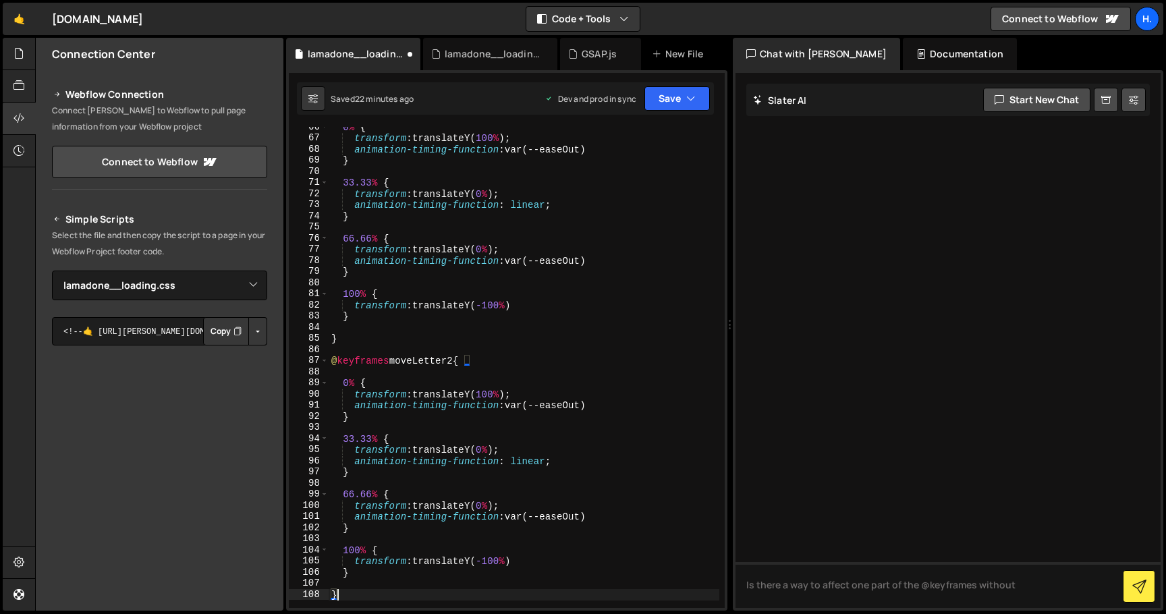
scroll to position [760, 0]
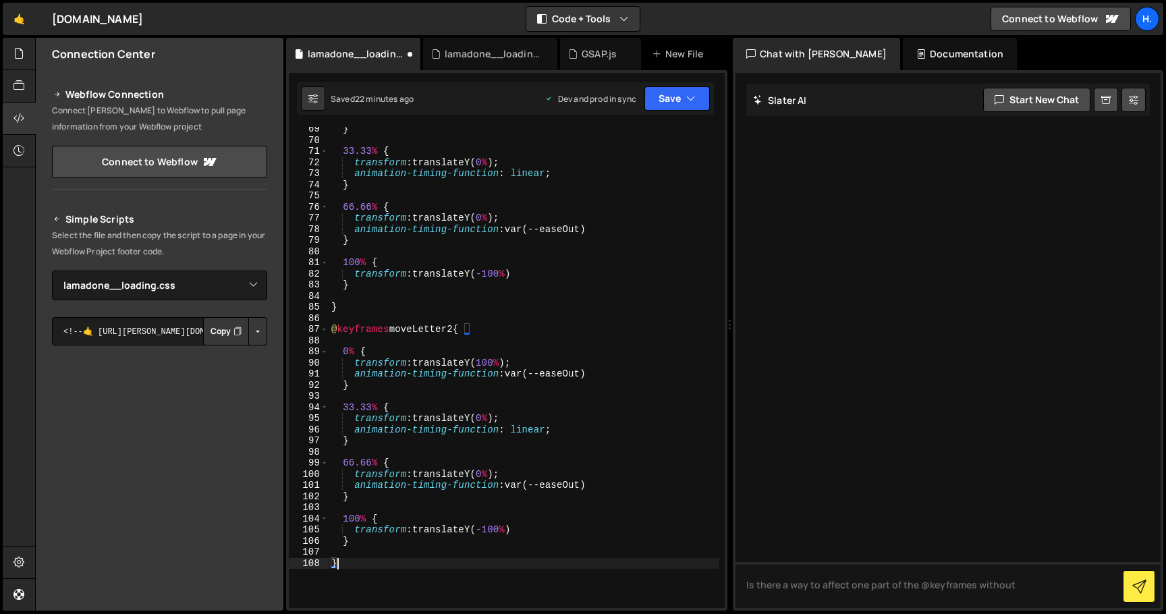
click at [458, 328] on div "} 33.33 % { transform : translateY( 0 % ) ; animation-timing-function : linear …" at bounding box center [524, 374] width 391 height 503
click at [378, 569] on div "} 33.33 % { transform : translateY( 0 % ) ; animation-timing-function : linear …" at bounding box center [524, 374] width 391 height 503
type textarea "}"
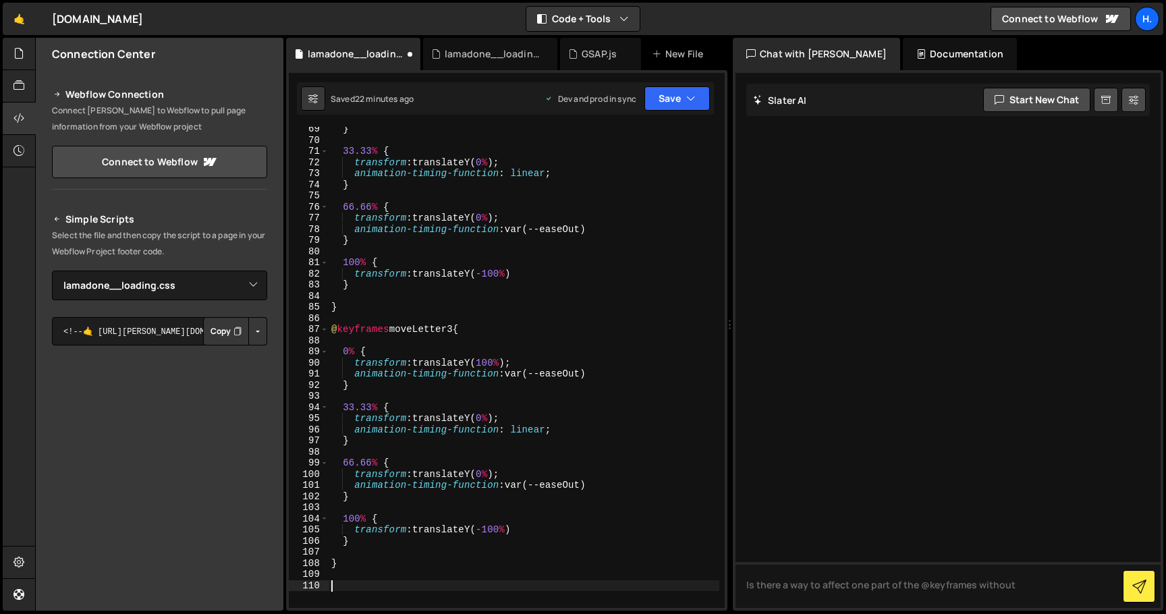
paste textarea "}"
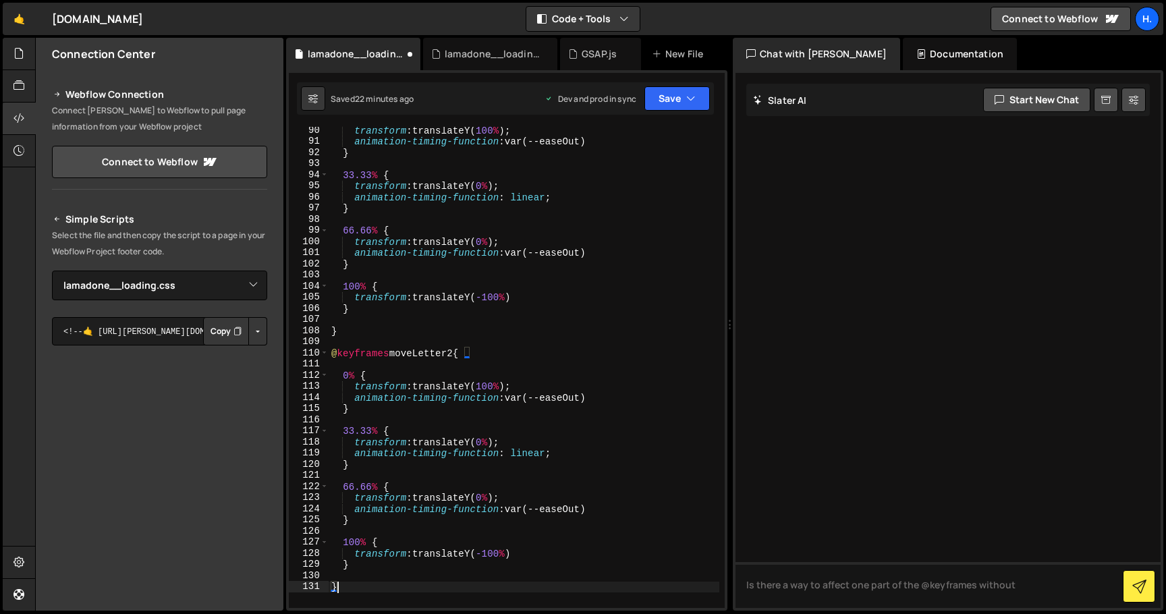
scroll to position [993, 0]
click at [460, 354] on div "transform : translateY( 100 % ) ; animation-timing-function : var(--easeOut) } …" at bounding box center [524, 376] width 391 height 503
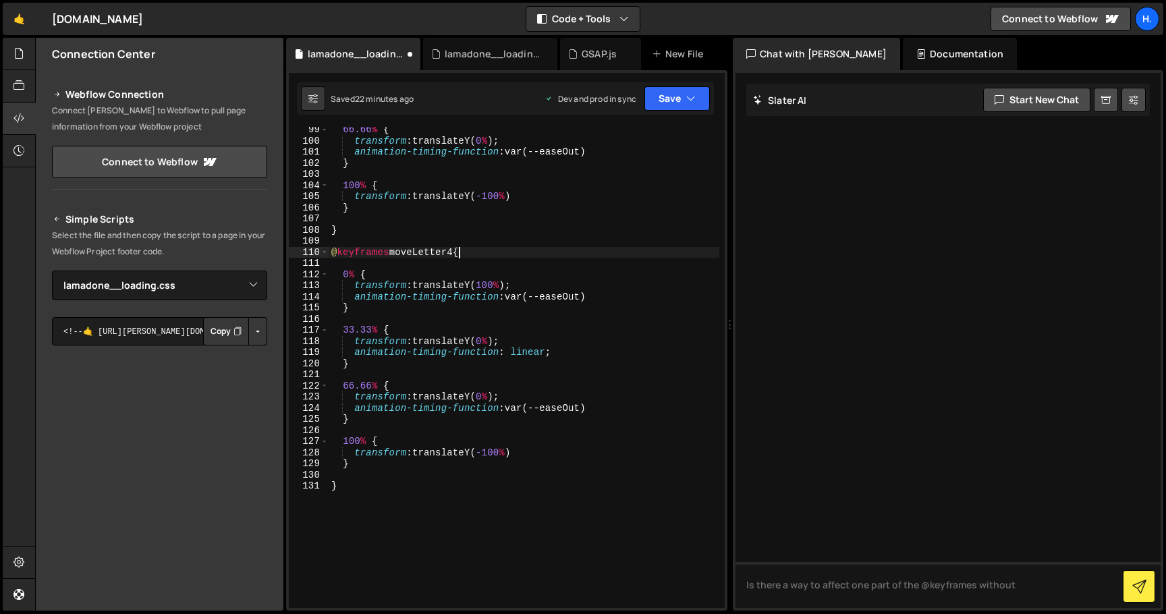
scroll to position [1152, 0]
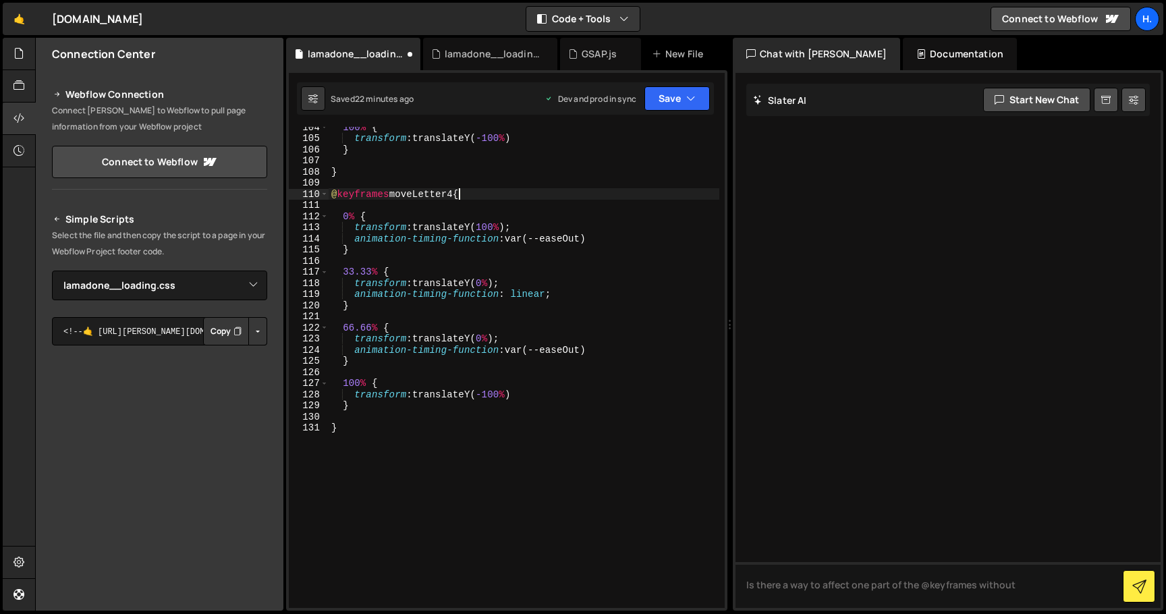
click at [412, 433] on div "100 % { transform : translateY( -100 % ) } } @ keyframes moveLetter4 { 0 % { tr…" at bounding box center [524, 372] width 391 height 503
type textarea "}"
paste textarea "}"
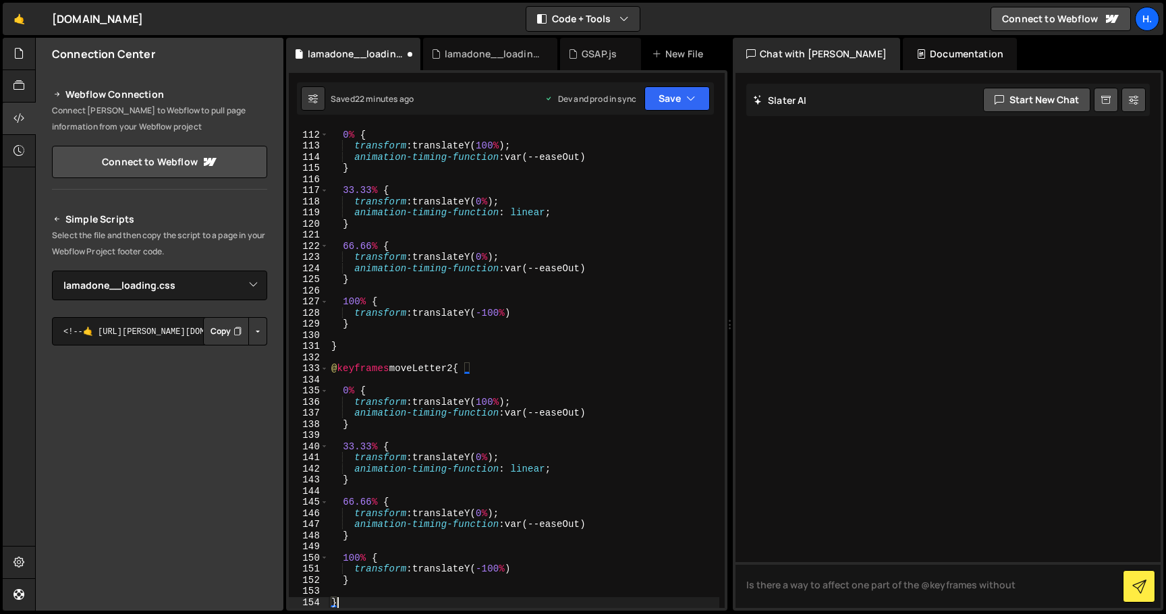
click at [458, 368] on div "0 % { transform : translateY( 100 % ) ; animation-timing-function : var(--easeO…" at bounding box center [524, 369] width 391 height 503
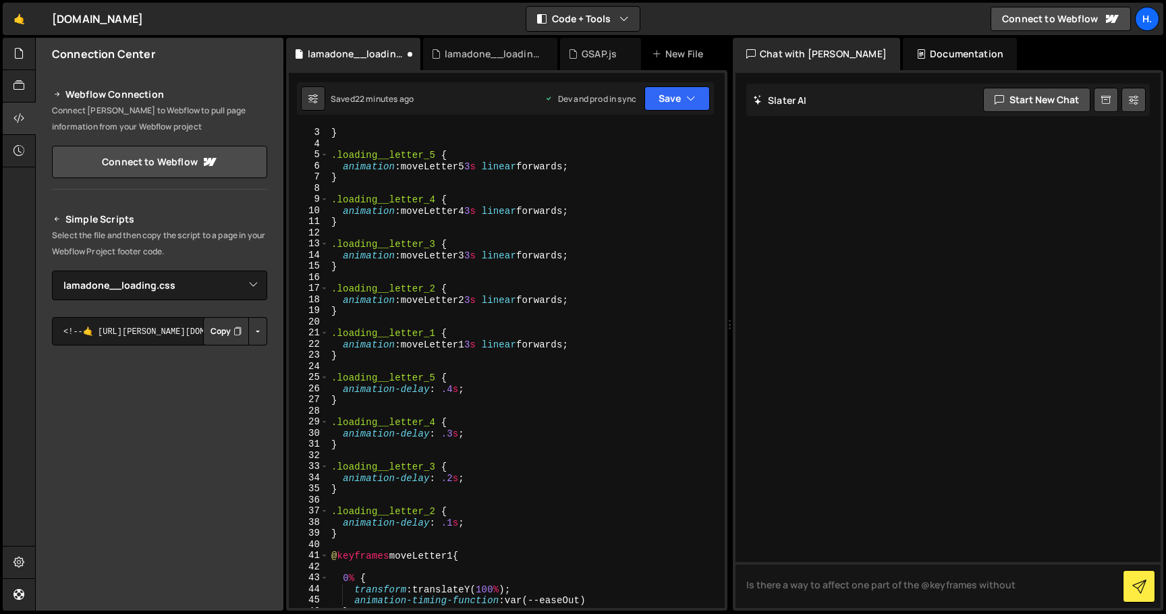
scroll to position [0, 0]
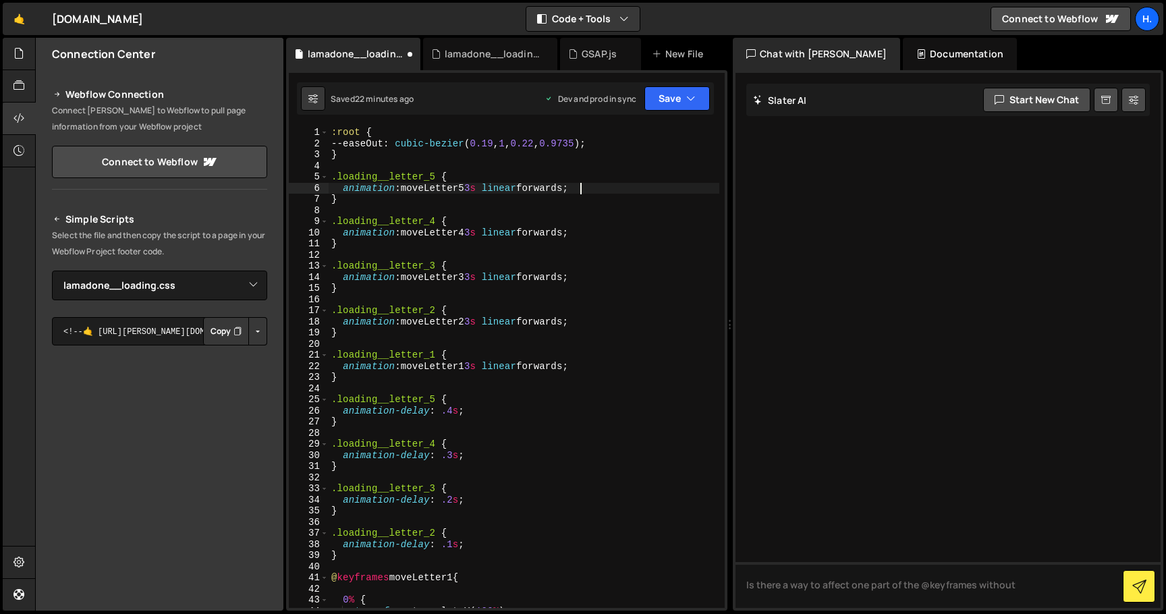
click at [582, 188] on div ":root { --easeOut : cubic-bezier ( 0.19 , 1 , 0.22 , 0.9735 ) ; } .loading__let…" at bounding box center [524, 378] width 391 height 503
click at [608, 190] on div ":root { --easeOut : cubic-bezier ( 0.19 , 1 , 0.22 , 0.9735 ) ; } .loading__let…" at bounding box center [524, 378] width 391 height 503
click at [582, 238] on div ":root { --easeOut : cubic-bezier ( 0.19 , 1 , 0.22 , 0.9735 ) ; } .loading__let…" at bounding box center [524, 378] width 391 height 503
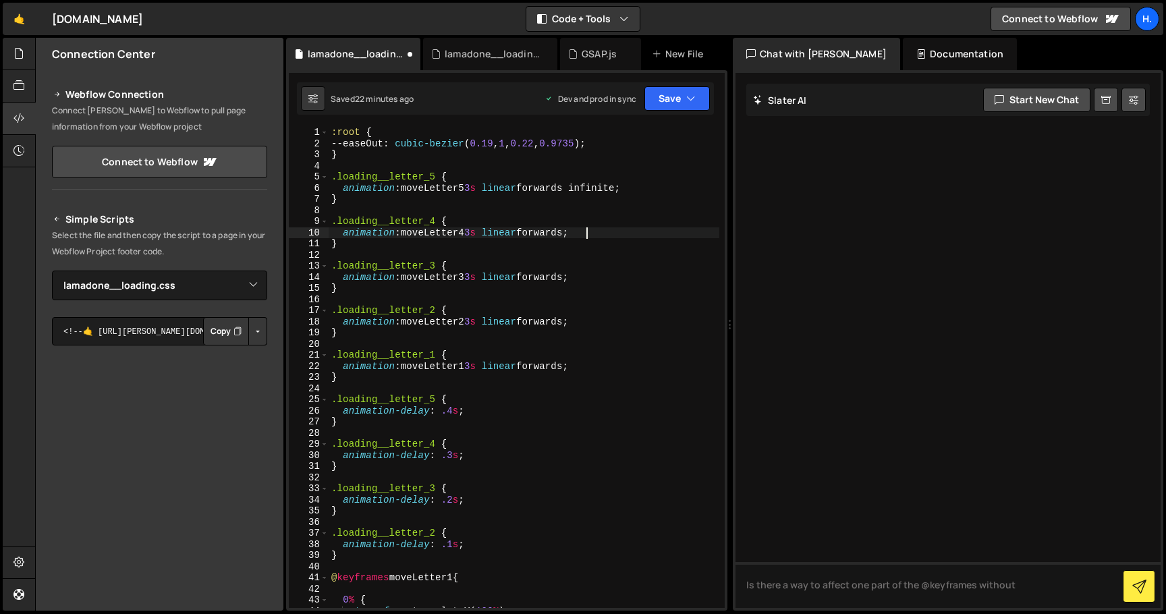
scroll to position [0, 18]
paste textarea "infinite"
click at [583, 277] on div ":root { --easeOut : cubic-bezier ( 0.19 , 1 , 0.22 , 0.9735 ) ; } .loading__let…" at bounding box center [524, 378] width 391 height 503
drag, startPoint x: 582, startPoint y: 236, endPoint x: 632, endPoint y: 231, distance: 50.8
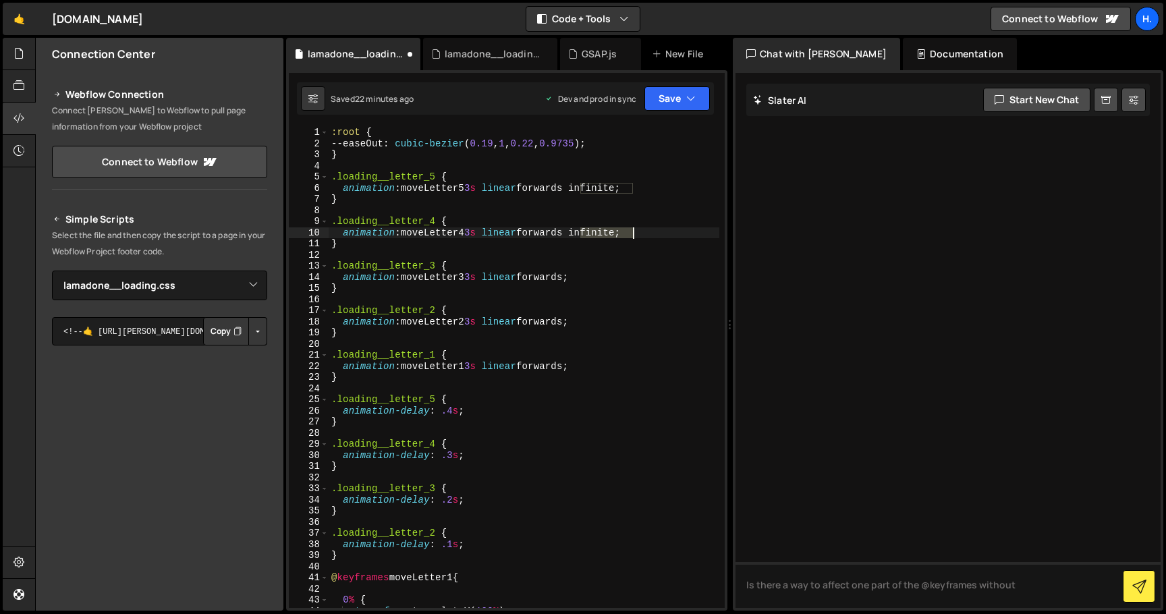
click at [632, 231] on div ":root { --easeOut : cubic-bezier ( 0.19 , 1 , 0.22 , 0.9735 ) ; } .loading__let…" at bounding box center [524, 378] width 391 height 503
click at [581, 276] on div ":root { --easeOut : cubic-bezier ( 0.19 , 1 , 0.22 , 0.9735 ) ; } .loading__let…" at bounding box center [524, 378] width 391 height 503
paste textarea "infinite"
click at [582, 318] on div ":root { --easeOut : cubic-bezier ( 0.19 , 1 , 0.22 , 0.9735 ) ; } .loading__let…" at bounding box center [524, 378] width 391 height 503
paste textarea "infinite"
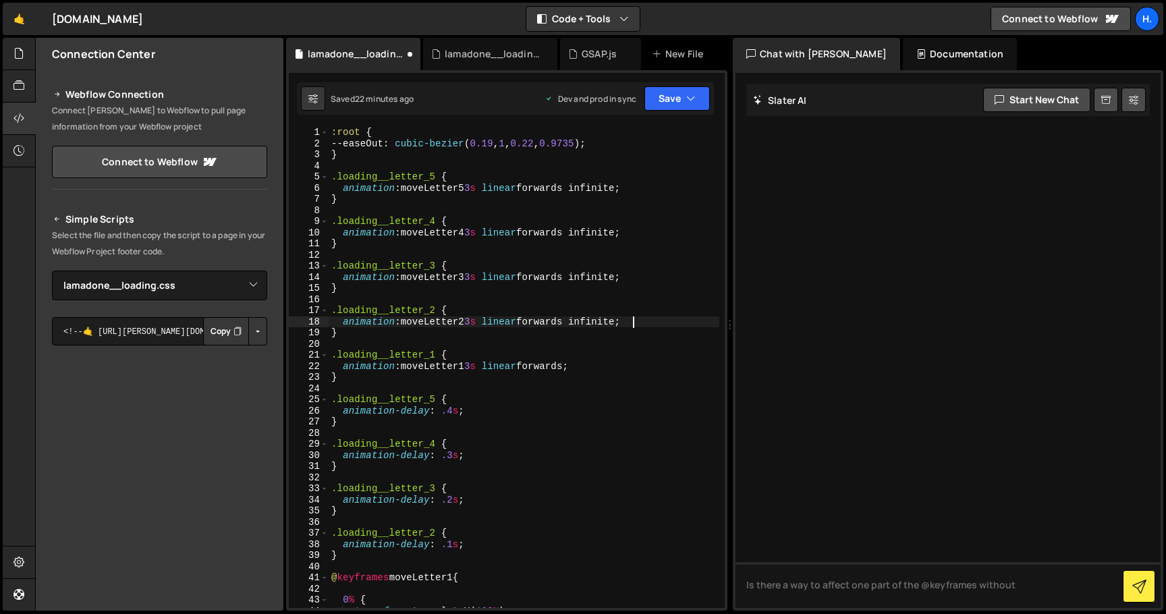
click at [581, 367] on div ":root { --easeOut : cubic-bezier ( 0.19 , 1 , 0.22 , 0.9735 ) ; } .loading__let…" at bounding box center [524, 378] width 391 height 503
paste textarea "infinite"
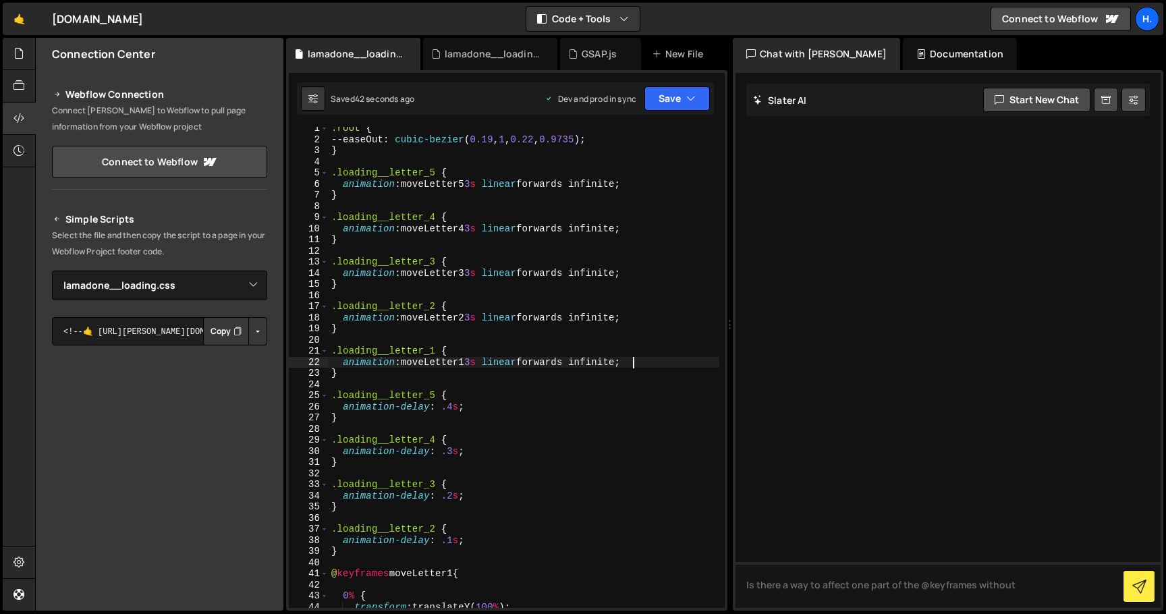
scroll to position [0, 0]
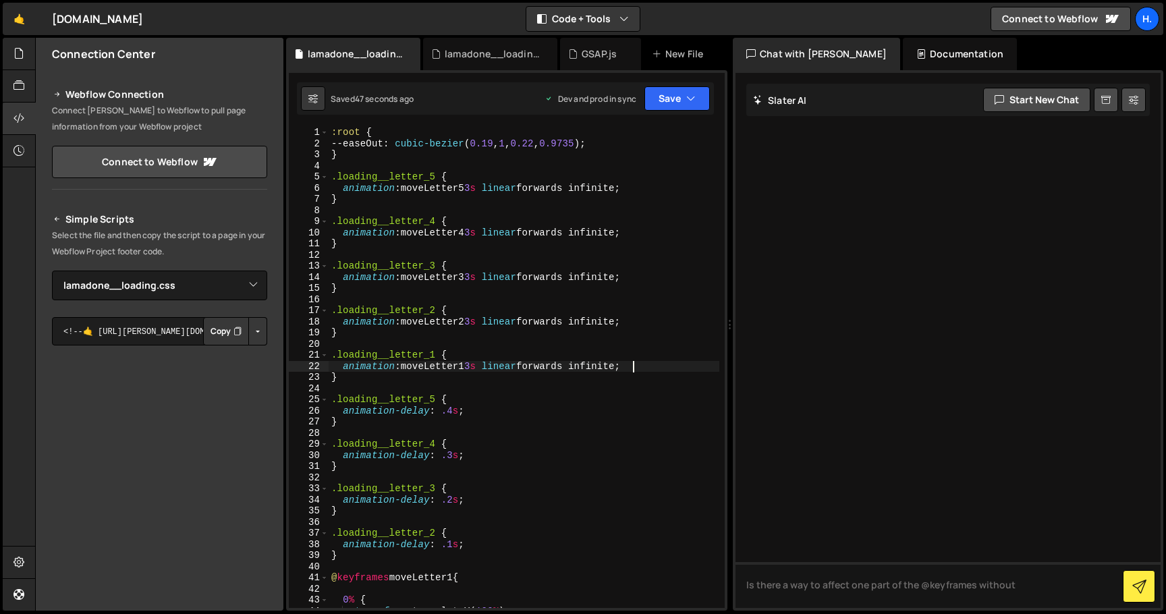
click at [562, 186] on div ":root { --easeOut : cubic-bezier ( 0.19 , 1 , 0.22 , 0.9735 ) ; } .loading__let…" at bounding box center [524, 378] width 391 height 503
click at [563, 229] on div ":root { --easeOut : cubic-bezier ( 0.19 , 1 , 0.22 , 0.9735 ) ; } .loading__let…" at bounding box center [524, 378] width 391 height 503
drag, startPoint x: 582, startPoint y: 277, endPoint x: 526, endPoint y: 276, distance: 56.7
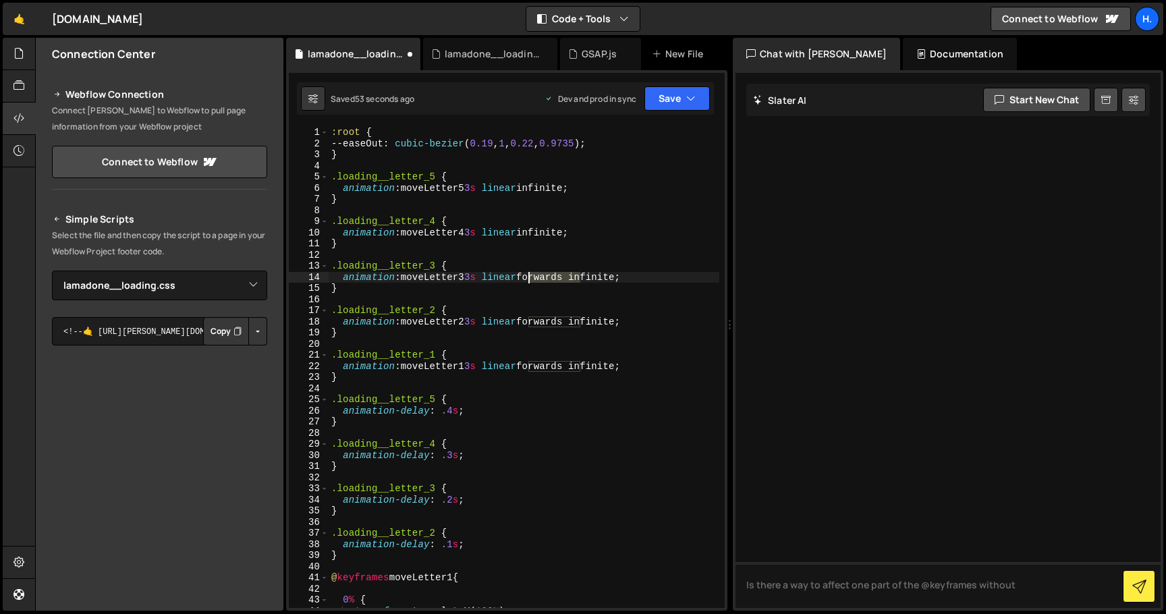
click at [526, 276] on div ":root { --easeOut : cubic-bezier ( 0.19 , 1 , 0.22 , 0.9735 ) ; } .loading__let…" at bounding box center [524, 378] width 391 height 503
drag, startPoint x: 581, startPoint y: 321, endPoint x: 529, endPoint y: 321, distance: 52.0
click at [529, 321] on div ":root { --easeOut : cubic-bezier ( 0.19 , 1 , 0.22 , 0.9735 ) ; } .loading__let…" at bounding box center [524, 378] width 391 height 503
drag, startPoint x: 579, startPoint y: 362, endPoint x: 528, endPoint y: 362, distance: 51.3
click at [528, 362] on div ":root { --easeOut : cubic-bezier ( 0.19 , 1 , 0.22 , 0.9735 ) ; } .loading__let…" at bounding box center [524, 378] width 391 height 503
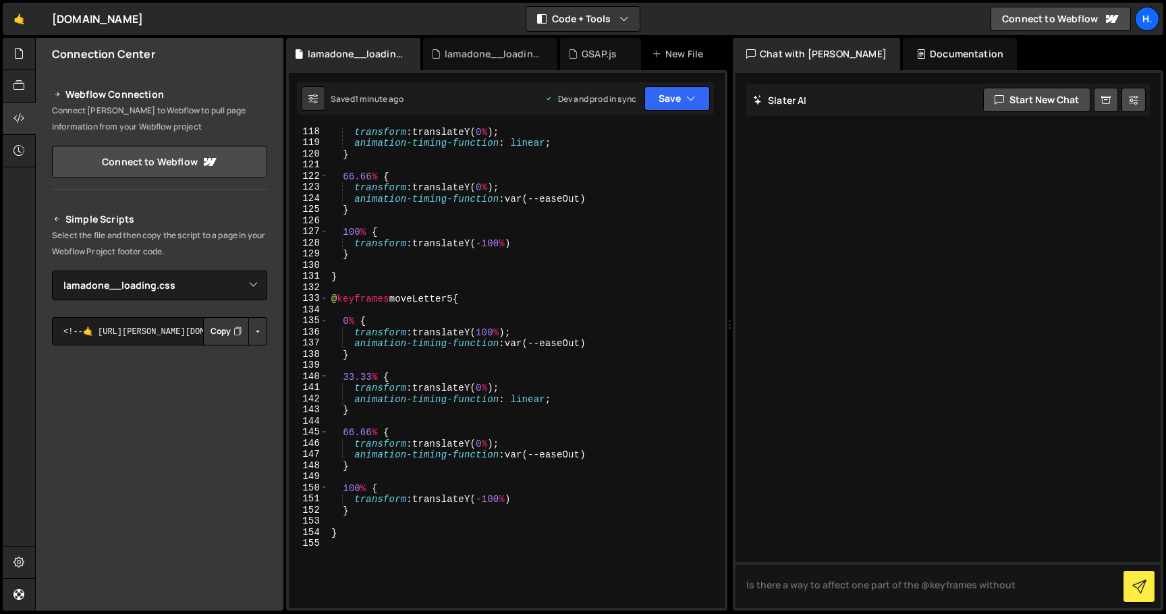
scroll to position [1302, 0]
click at [483, 538] on div "33.33 % { transform : translateY( 0 % ) ; animation-timing-function : linear ; …" at bounding box center [524, 367] width 391 height 503
type textarea "}"
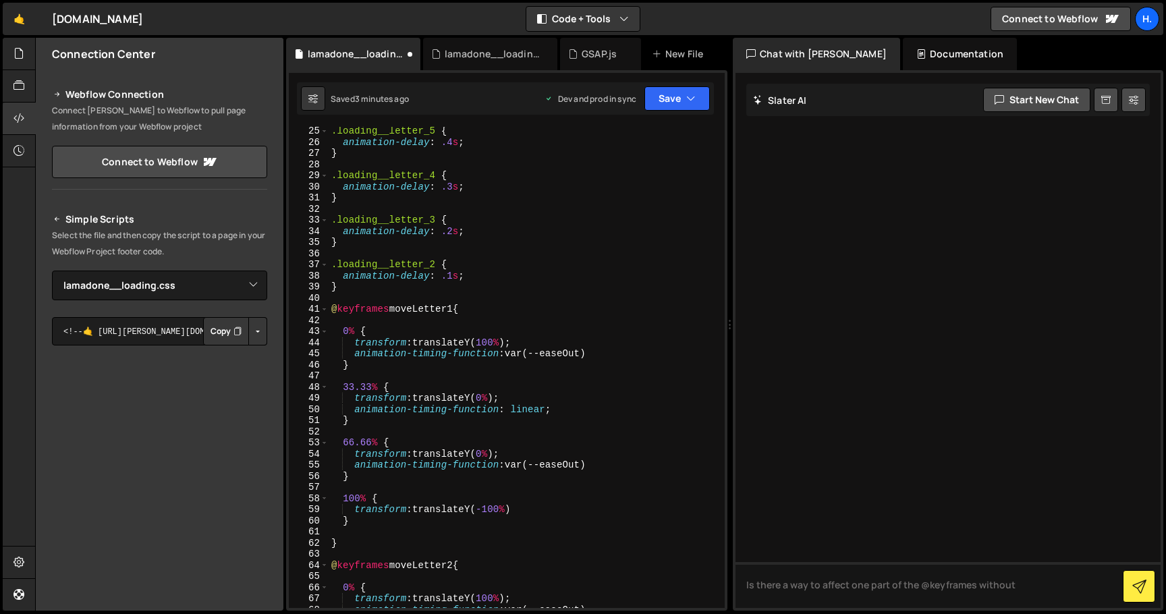
scroll to position [269, 0]
